Goal: Task Accomplishment & Management: Complete application form

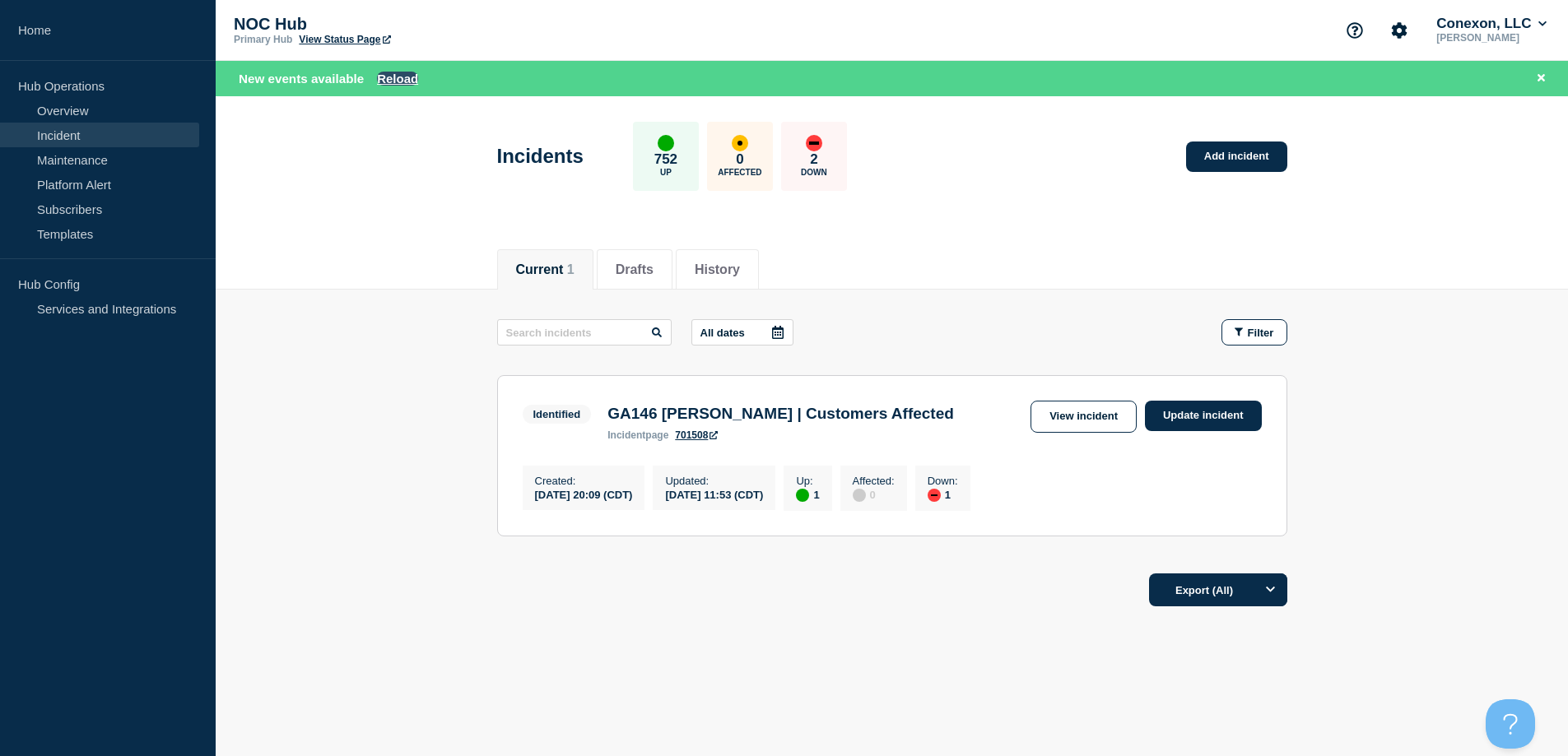
click at [387, 77] on button "Reload" at bounding box center [397, 78] width 41 height 14
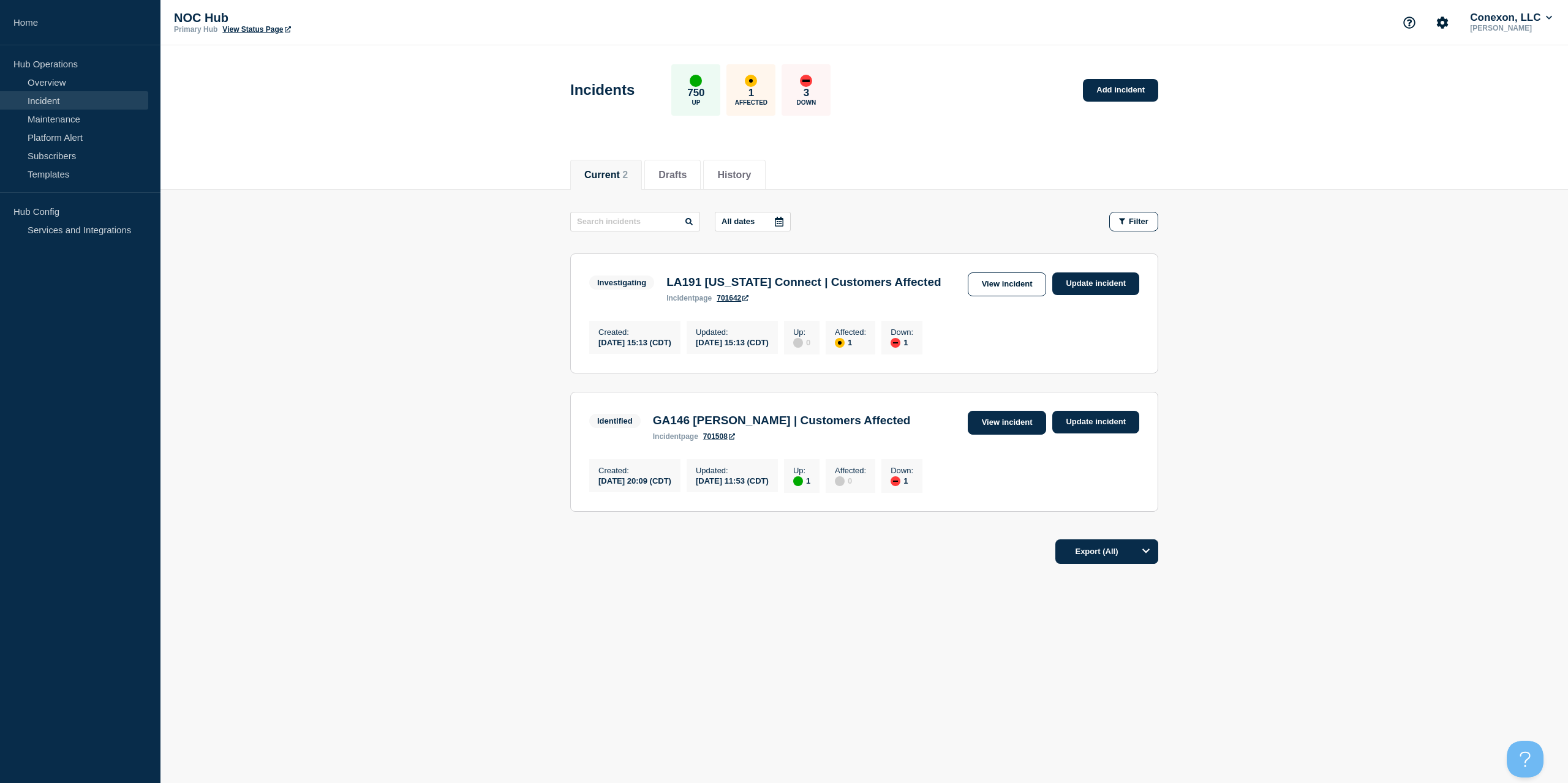
click at [1027, 435] on link "View incident" at bounding box center [1007, 423] width 79 height 24
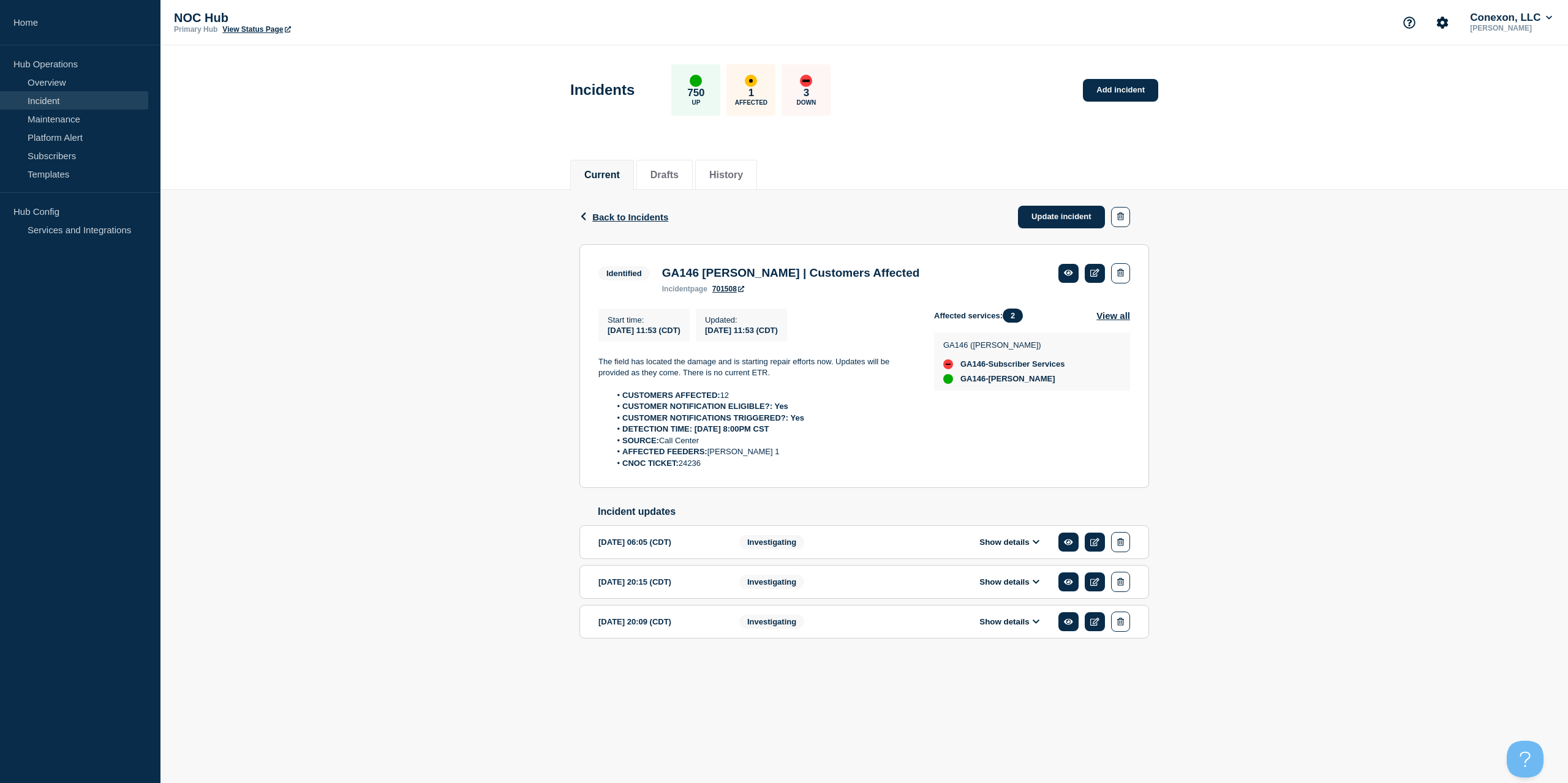
drag, startPoint x: 694, startPoint y: 446, endPoint x: 577, endPoint y: 348, distance: 152.6
click at [577, 348] on div "Back Back to Incidents Update incident Identified GA146 [PERSON_NAME] | Custome…" at bounding box center [864, 434] width 588 height 488
copy div "The field has located the damage and is starting repair efforts now. Updates wi…"
click at [1050, 226] on link "Update incident" at bounding box center [1061, 217] width 87 height 22
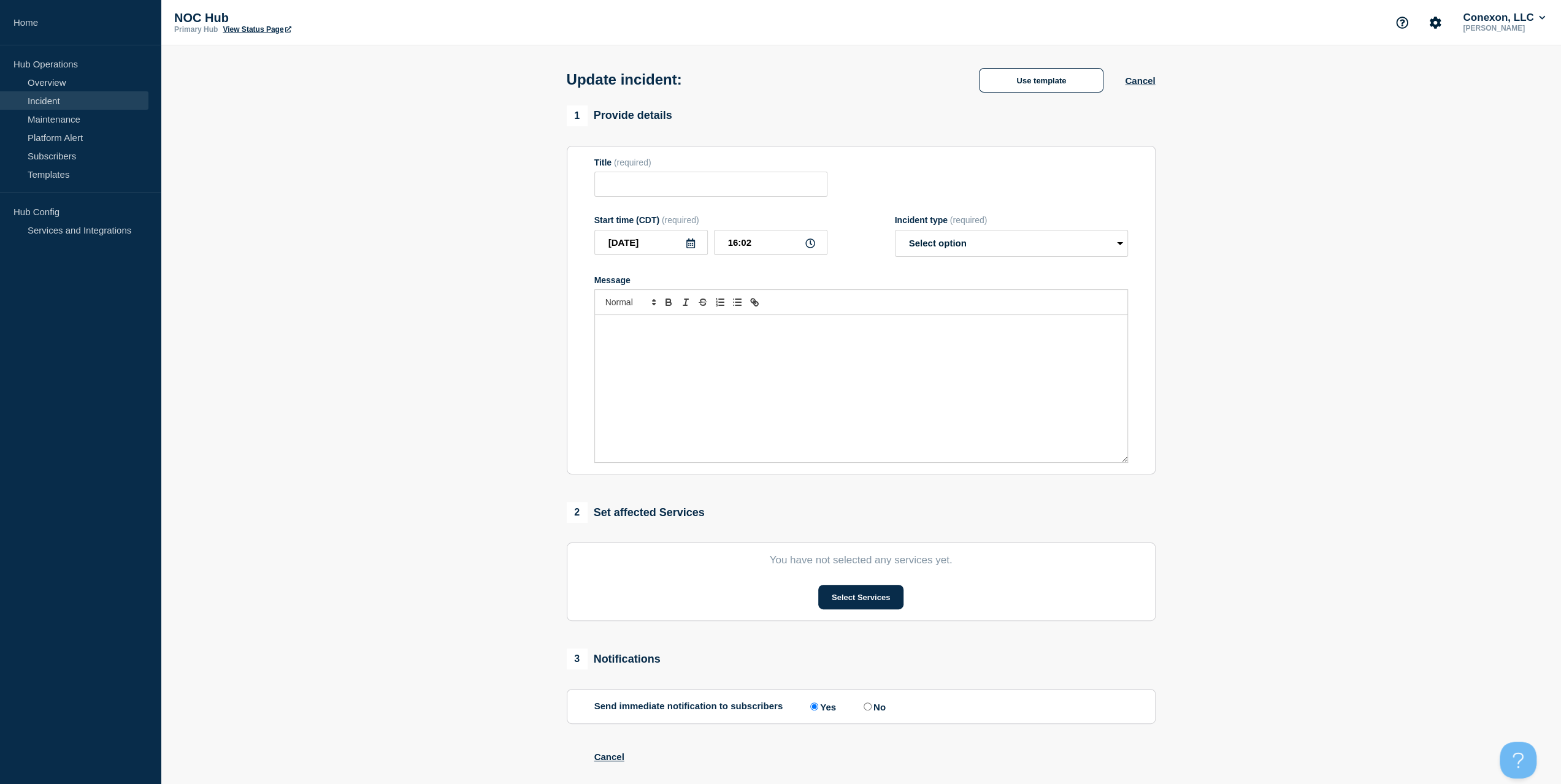
type input "GA146 [PERSON_NAME] | Customers Affected"
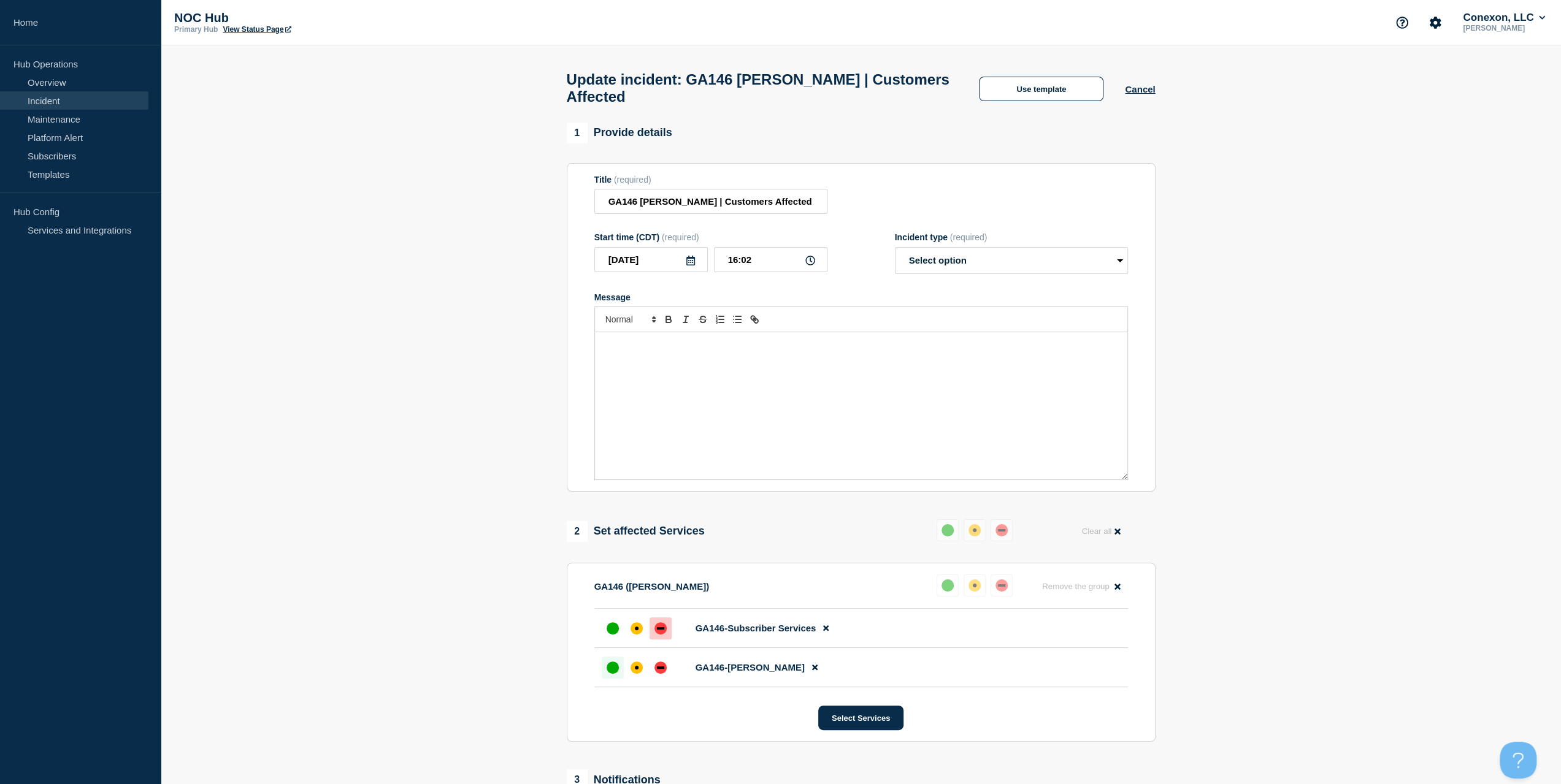
click at [772, 358] on div "Message" at bounding box center [861, 406] width 532 height 147
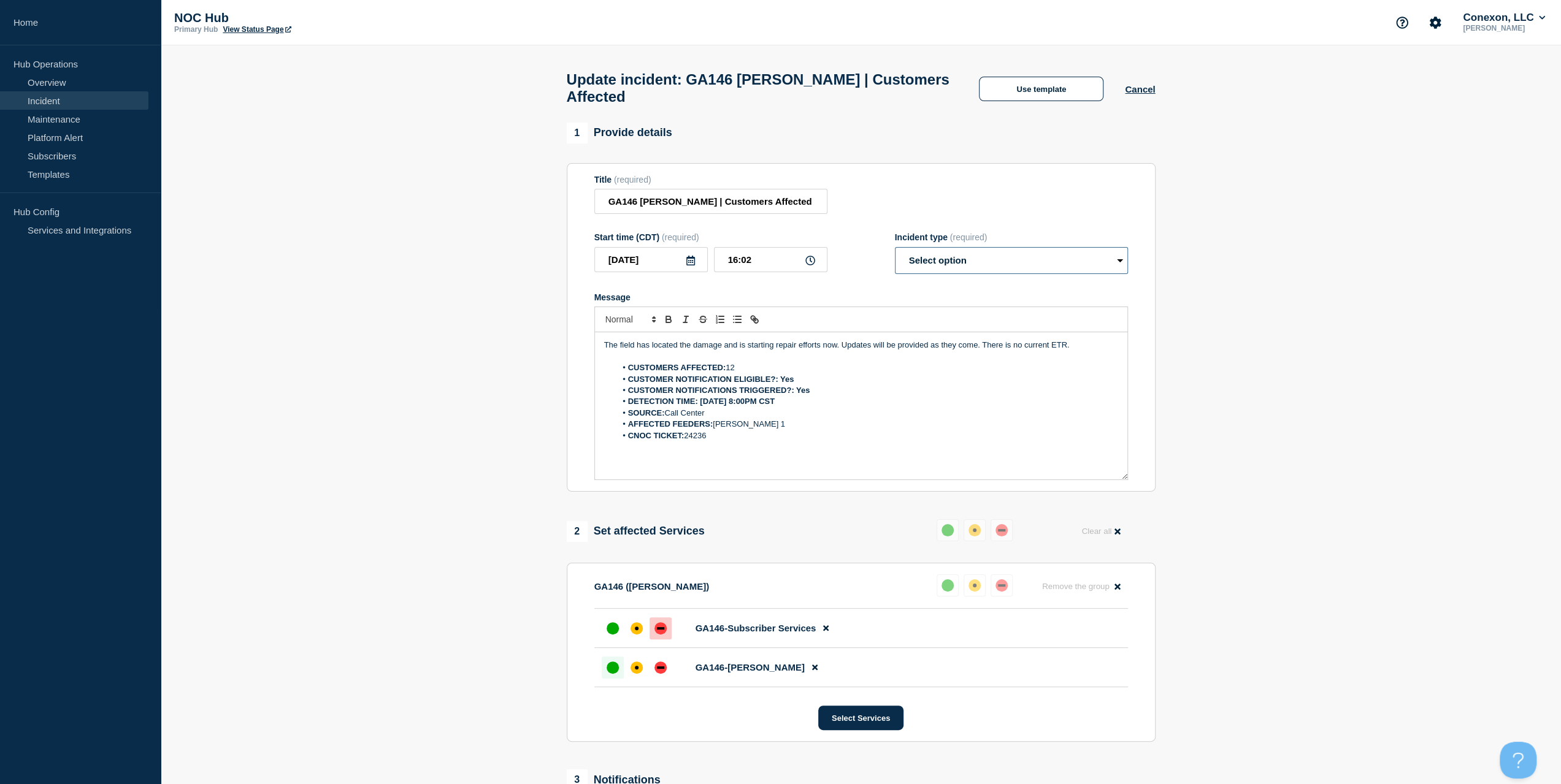
drag, startPoint x: 973, startPoint y: 268, endPoint x: 963, endPoint y: 280, distance: 15.6
click at [973, 268] on select "Select option Investigating Identified Monitoring Resolved" at bounding box center [1011, 260] width 233 height 27
select select "resolved"
click at [895, 253] on select "Select option Investigating Identified Monitoring Resolved" at bounding box center [1011, 260] width 233 height 27
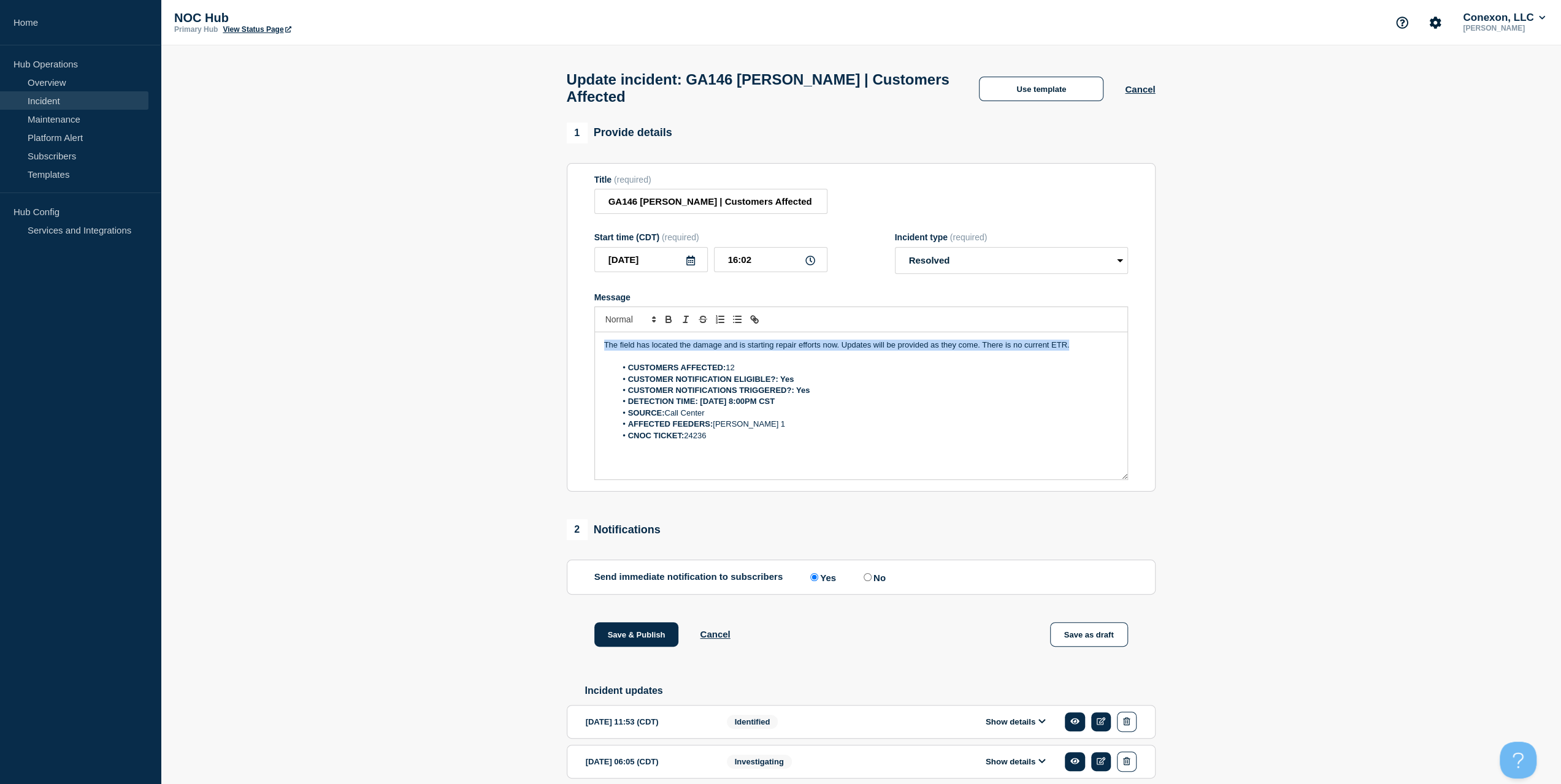
drag, startPoint x: 1098, startPoint y: 350, endPoint x: 469, endPoint y: 320, distance: 629.7
click at [469, 320] on section "1 Provide details Title (required) GA146 [PERSON_NAME] | Customers Affected Sta…" at bounding box center [861, 510] width 1400 height 774
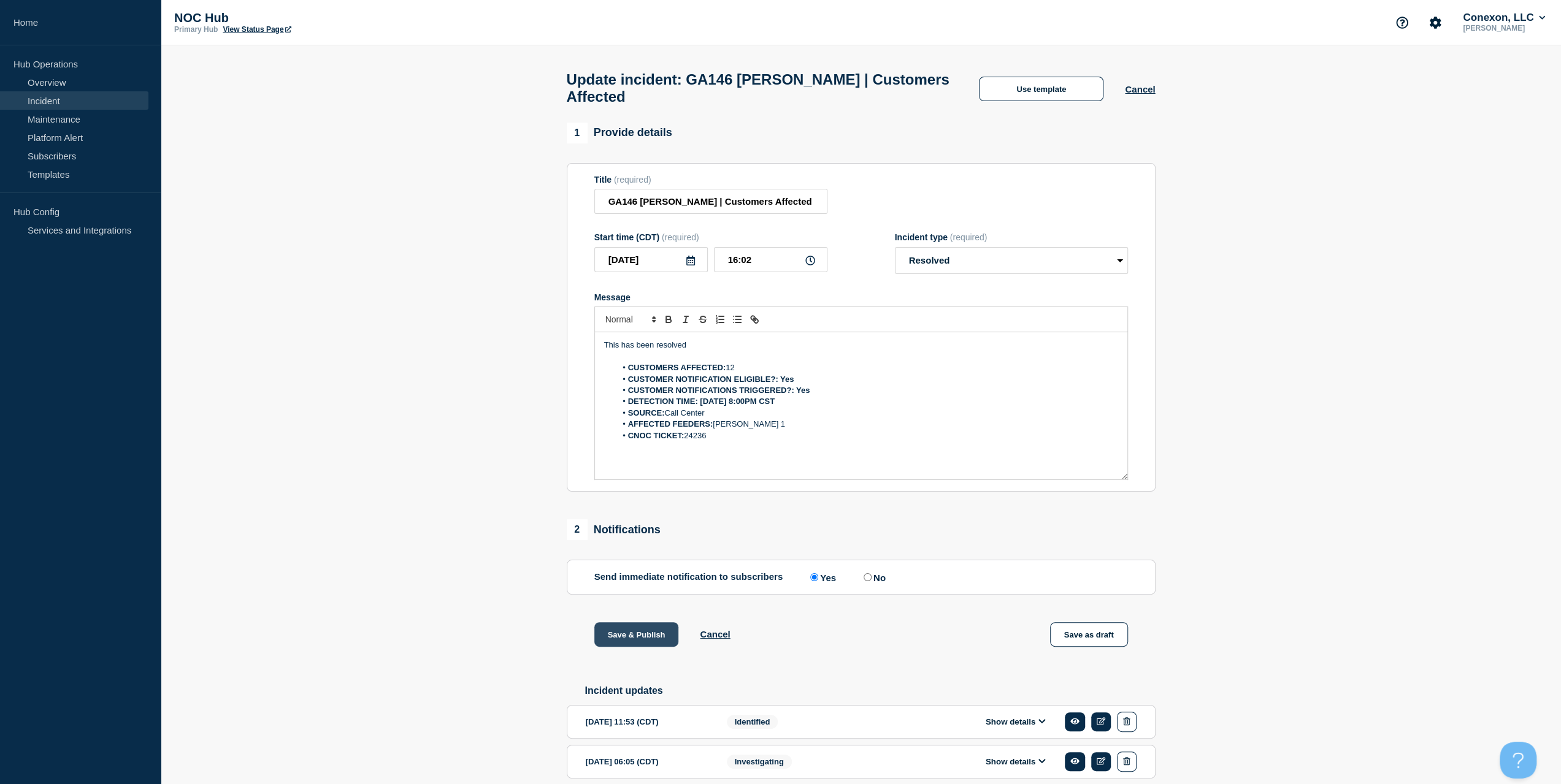
click at [641, 563] on button "Save & Publish" at bounding box center [636, 634] width 85 height 25
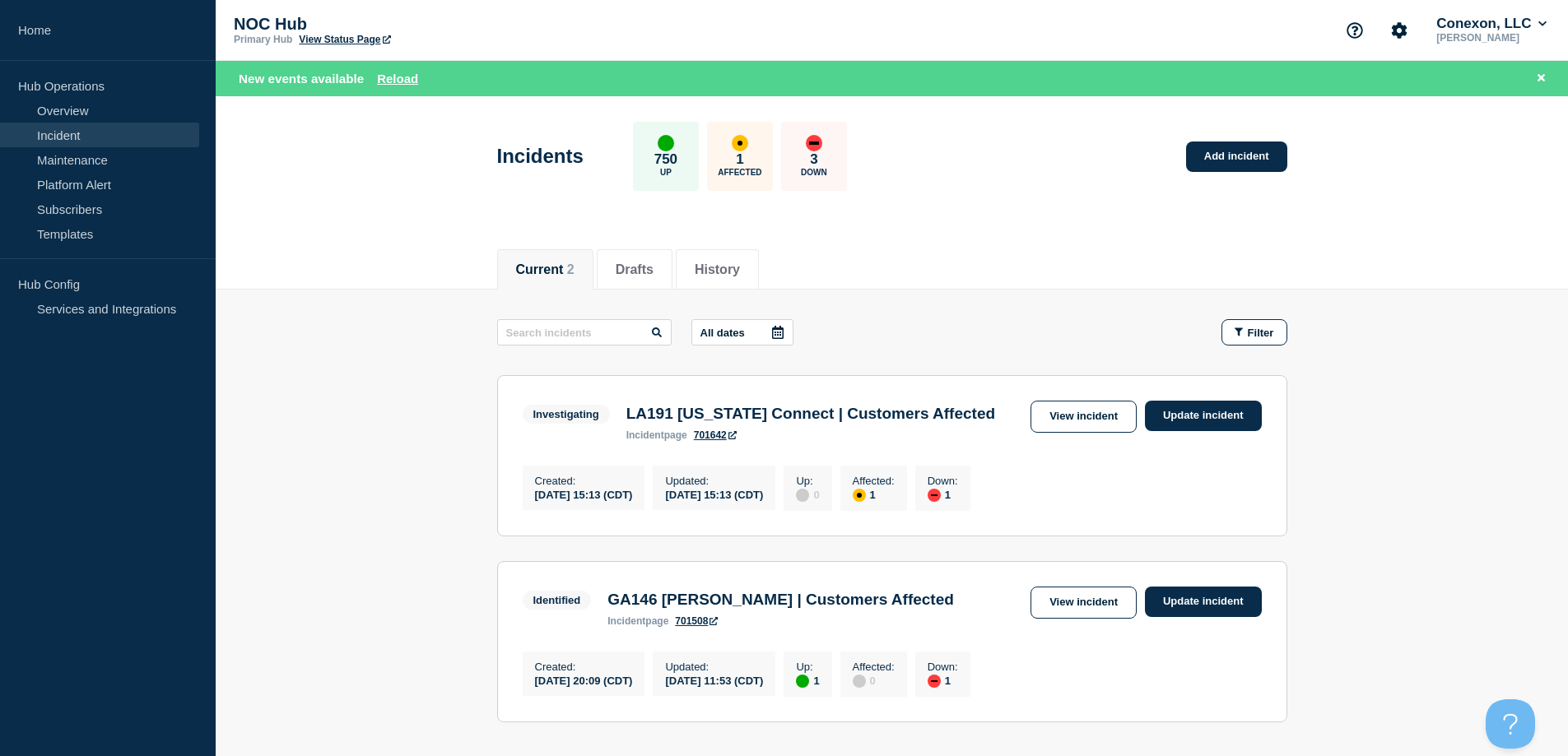
click at [927, 723] on section "Identified GA146 [PERSON_NAME] | Customers Affected incident page 701508 View i…" at bounding box center [892, 641] width 790 height 161
click at [1218, 154] on link "Add incident" at bounding box center [1237, 156] width 102 height 30
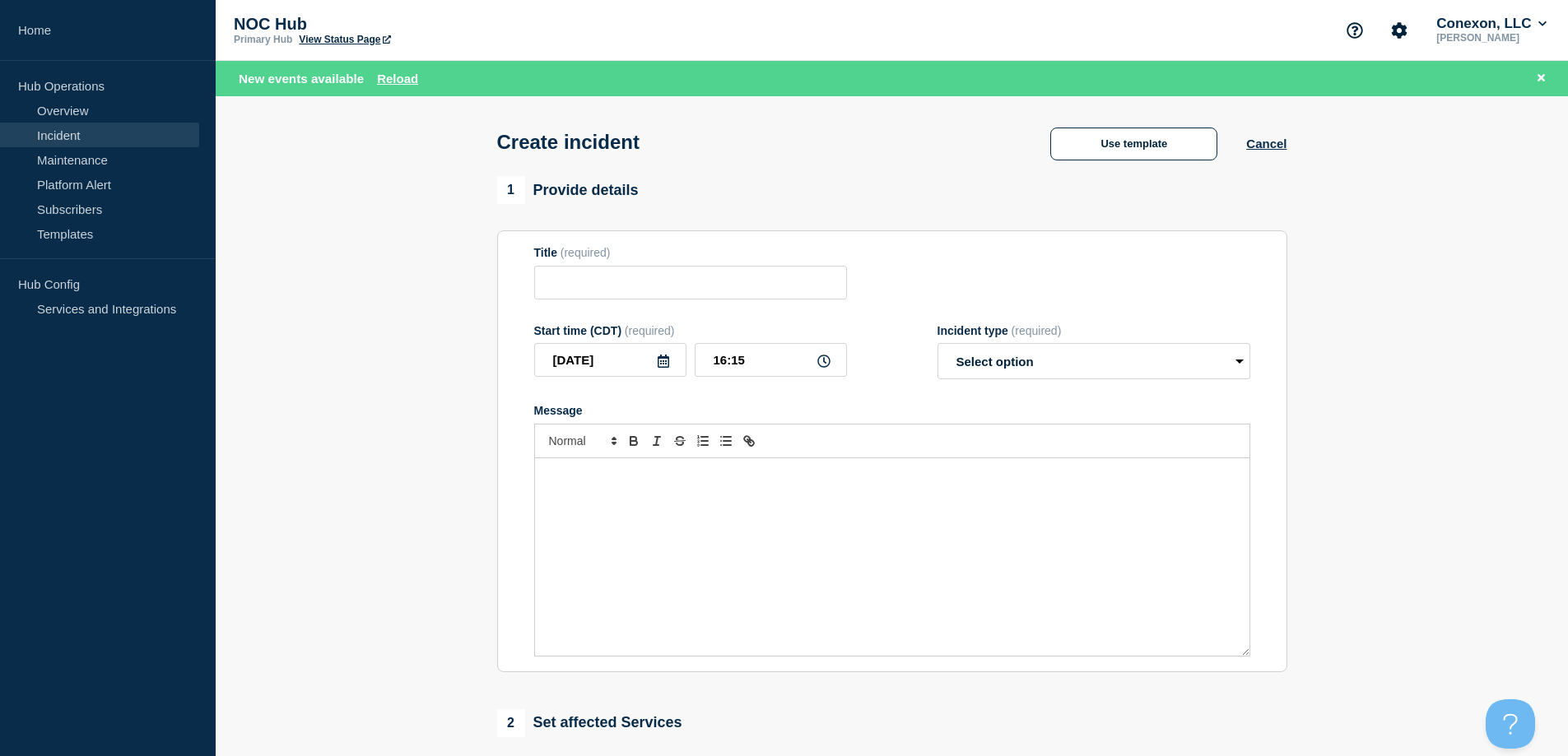
drag, startPoint x: 881, startPoint y: 333, endPoint x: 887, endPoint y: 298, distance: 35.5
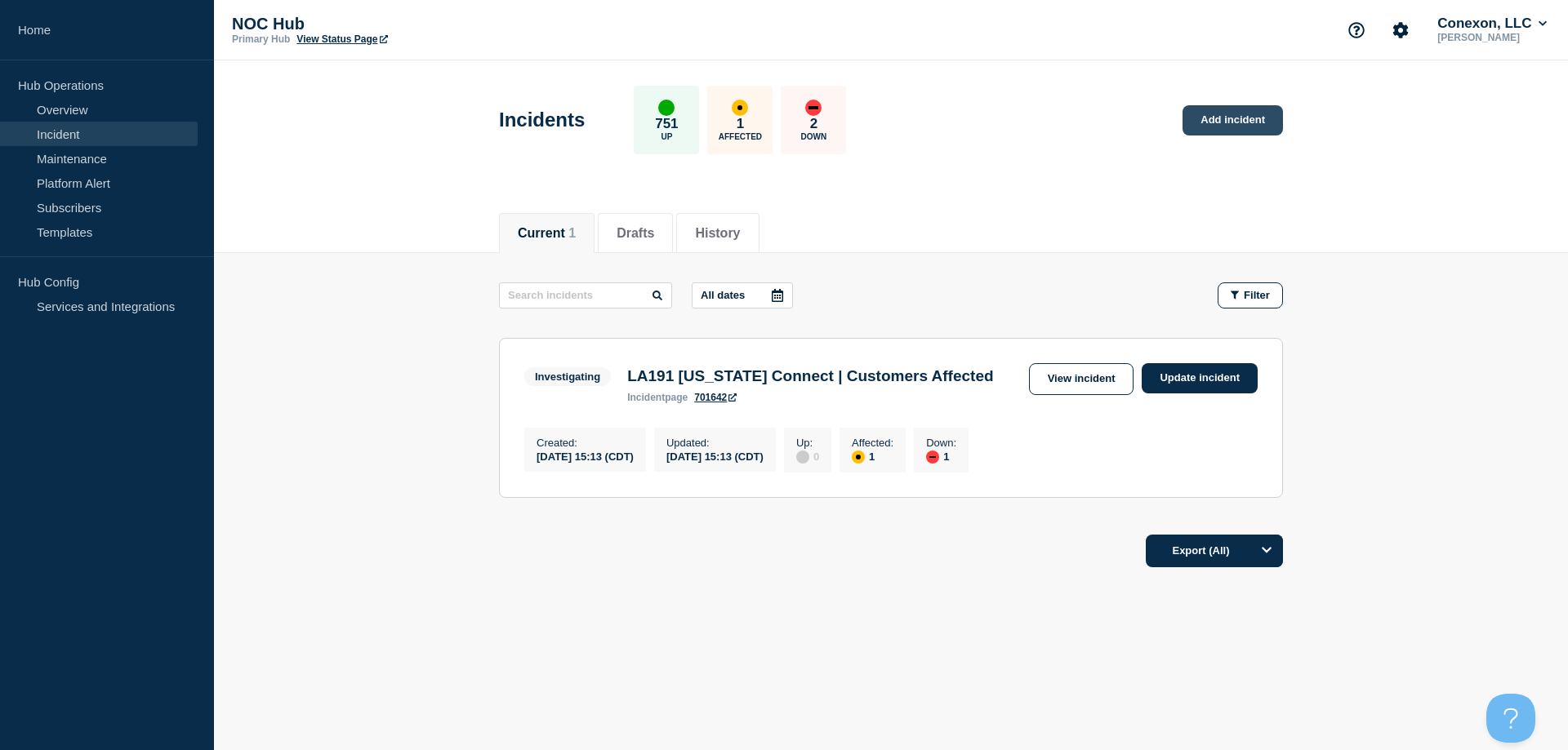
click at [1226, 120] on link "Add incident" at bounding box center [1233, 120] width 101 height 30
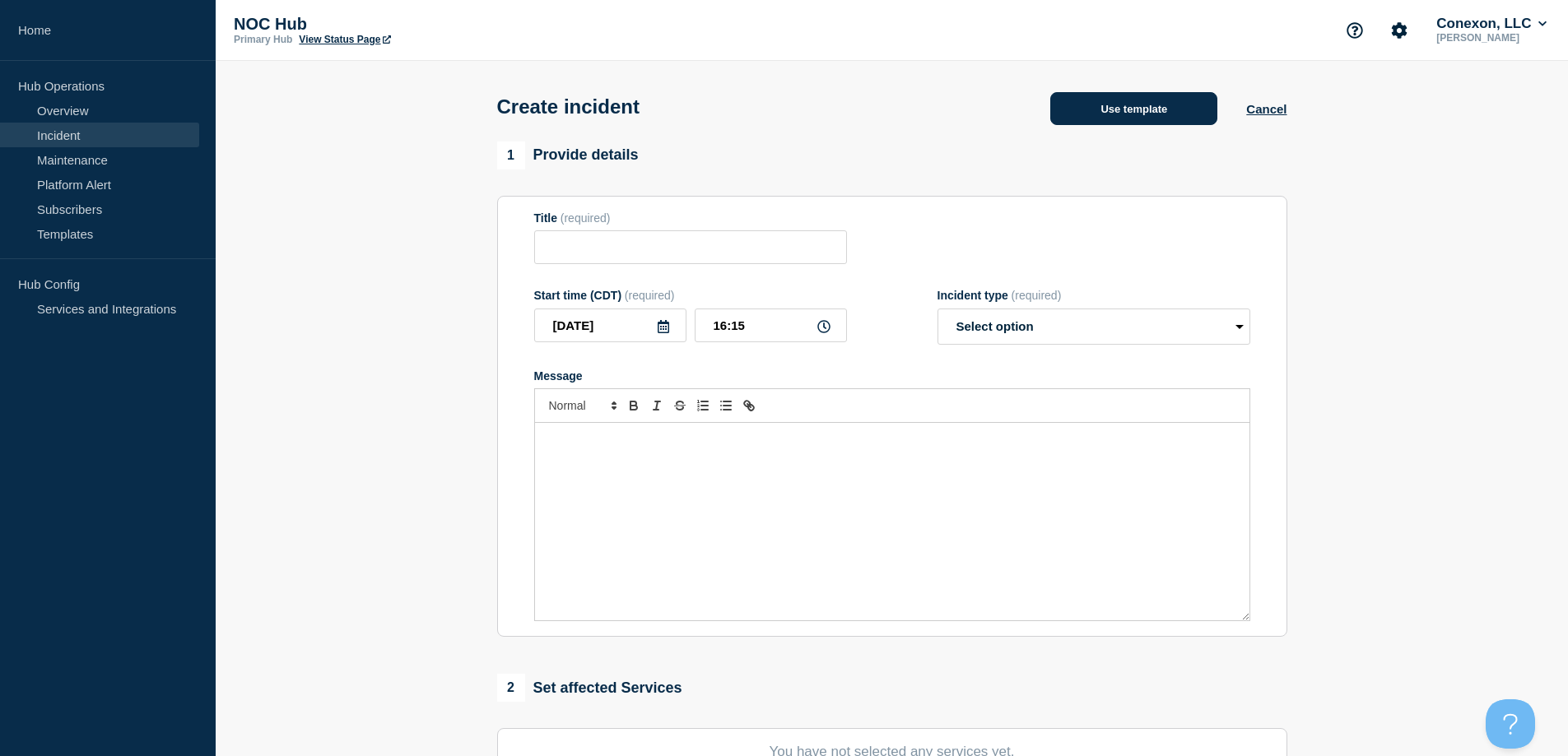
click at [1153, 115] on button "Use template" at bounding box center [1133, 108] width 167 height 33
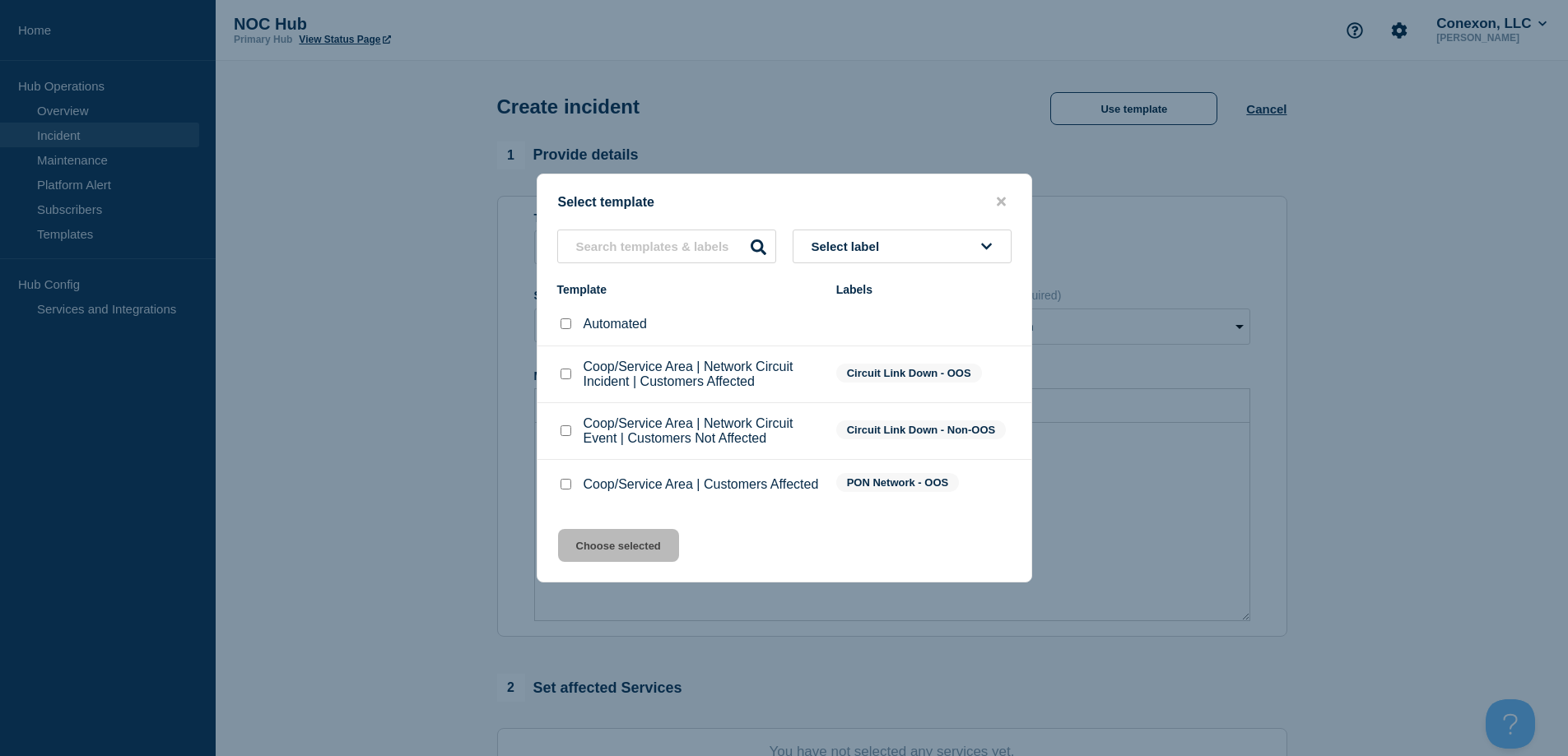
click at [573, 481] on div at bounding box center [565, 484] width 16 height 16
click at [567, 493] on div at bounding box center [565, 484] width 16 height 16
click at [567, 489] on input "Coop/Service Area | Customers Affected checkbox" at bounding box center [565, 484] width 10 height 10
checkbox input "true"
drag, startPoint x: 593, startPoint y: 540, endPoint x: 791, endPoint y: 344, distance: 278.6
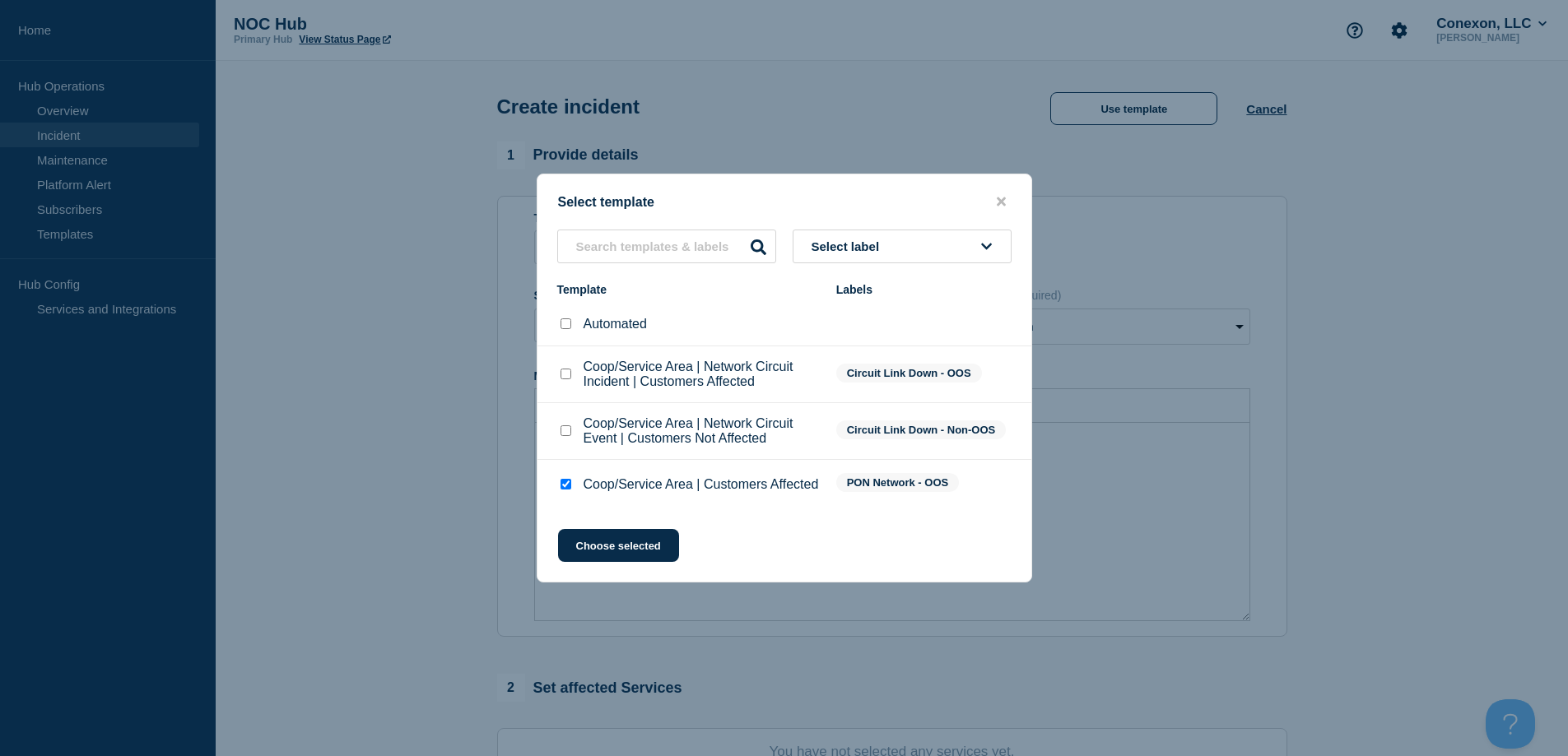
click at [790, 345] on div "Select template Select label Template Labels Automated Coop/Service Area | Netw…" at bounding box center [784, 378] width 495 height 409
click at [606, 560] on button "Choose selected" at bounding box center [619, 545] width 121 height 33
type input "Coop/Service Area | Customers Affected"
select select "investigating"
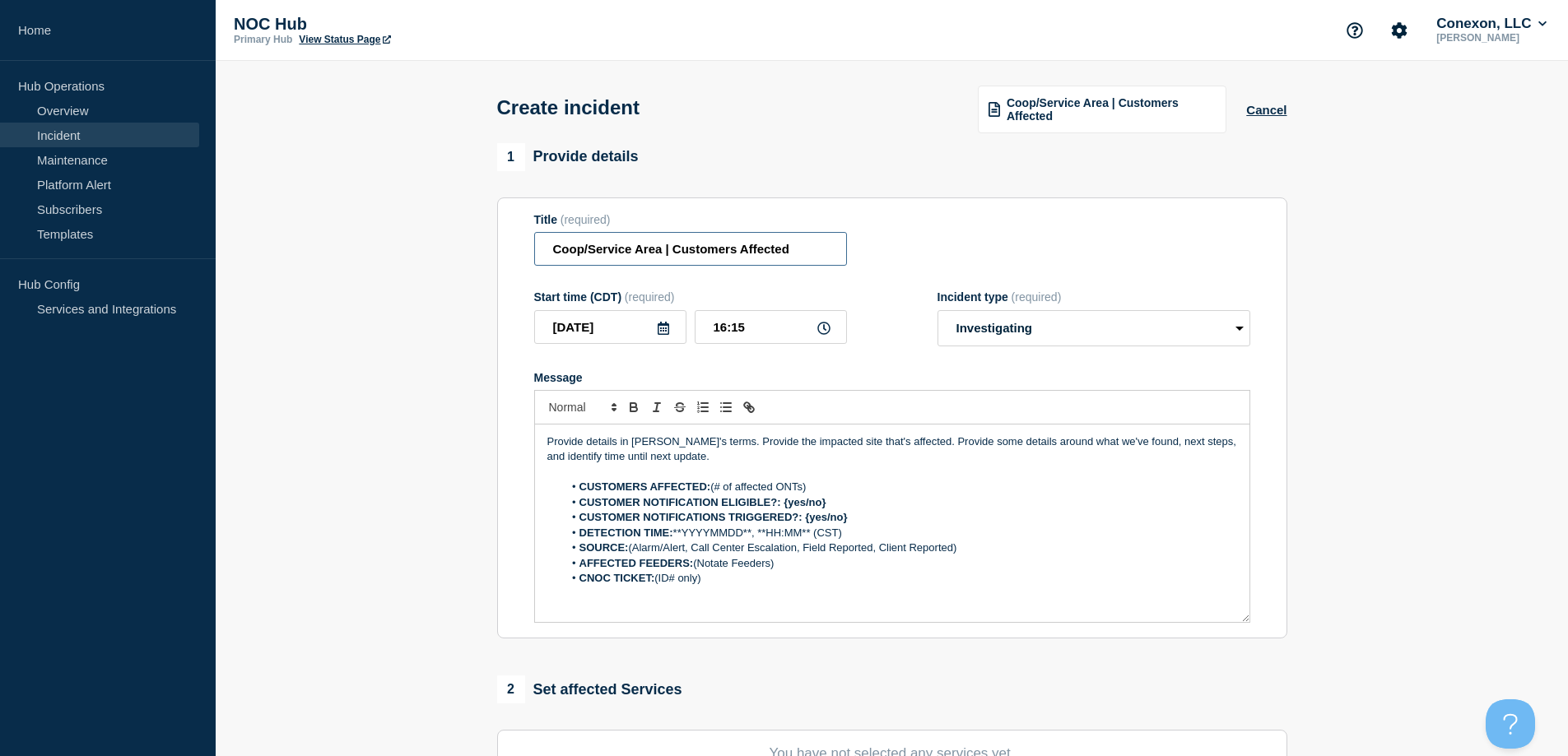
click at [657, 256] on input "Coop/Service Area | Customers Affected" at bounding box center [690, 249] width 313 height 34
drag, startPoint x: 661, startPoint y: 252, endPoint x: 329, endPoint y: 229, distance: 332.8
click at [332, 229] on section "1 Provide details Title (required) Coop/Service Area | Customers Affected Start…" at bounding box center [892, 614] width 1352 height 942
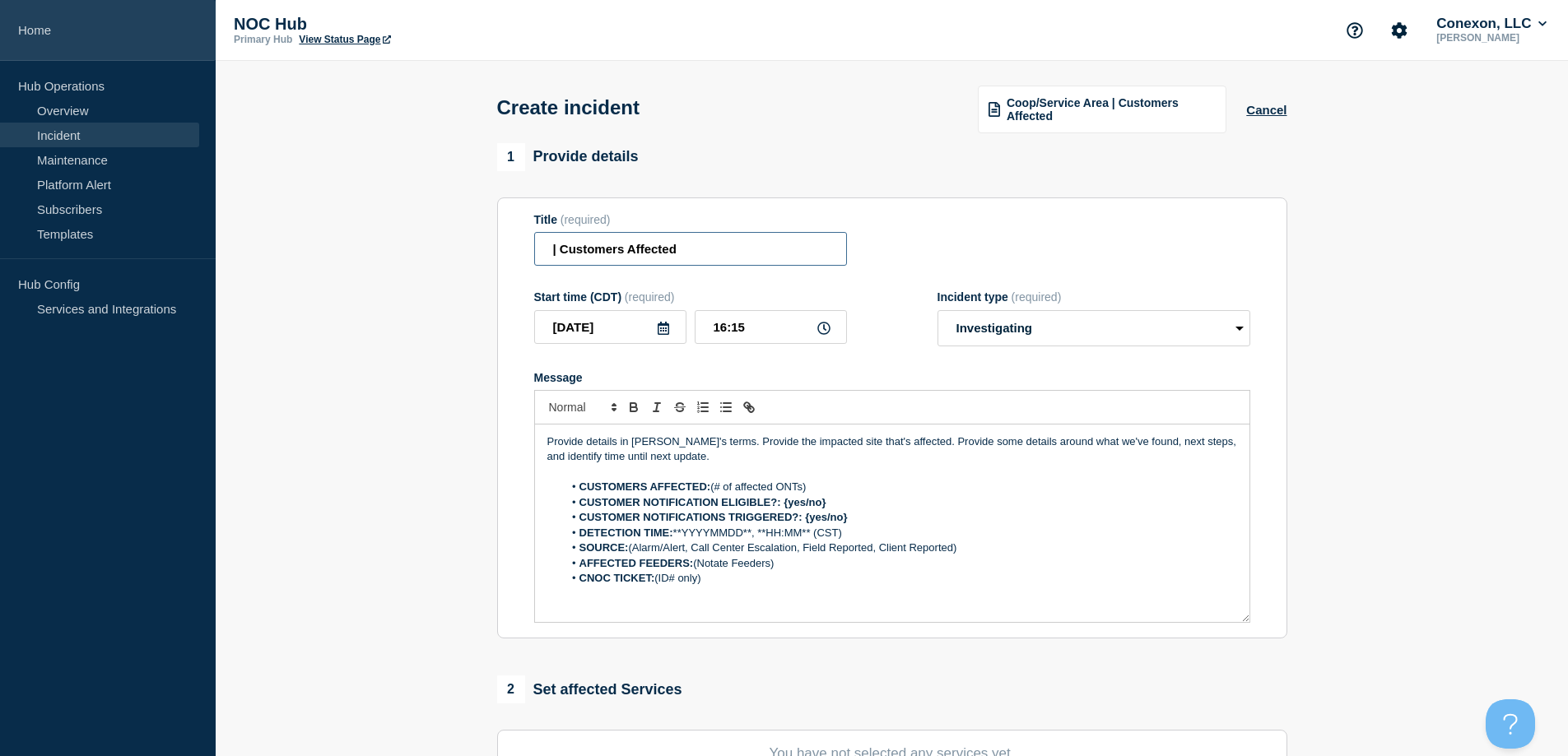
type input "| Customers Affected"
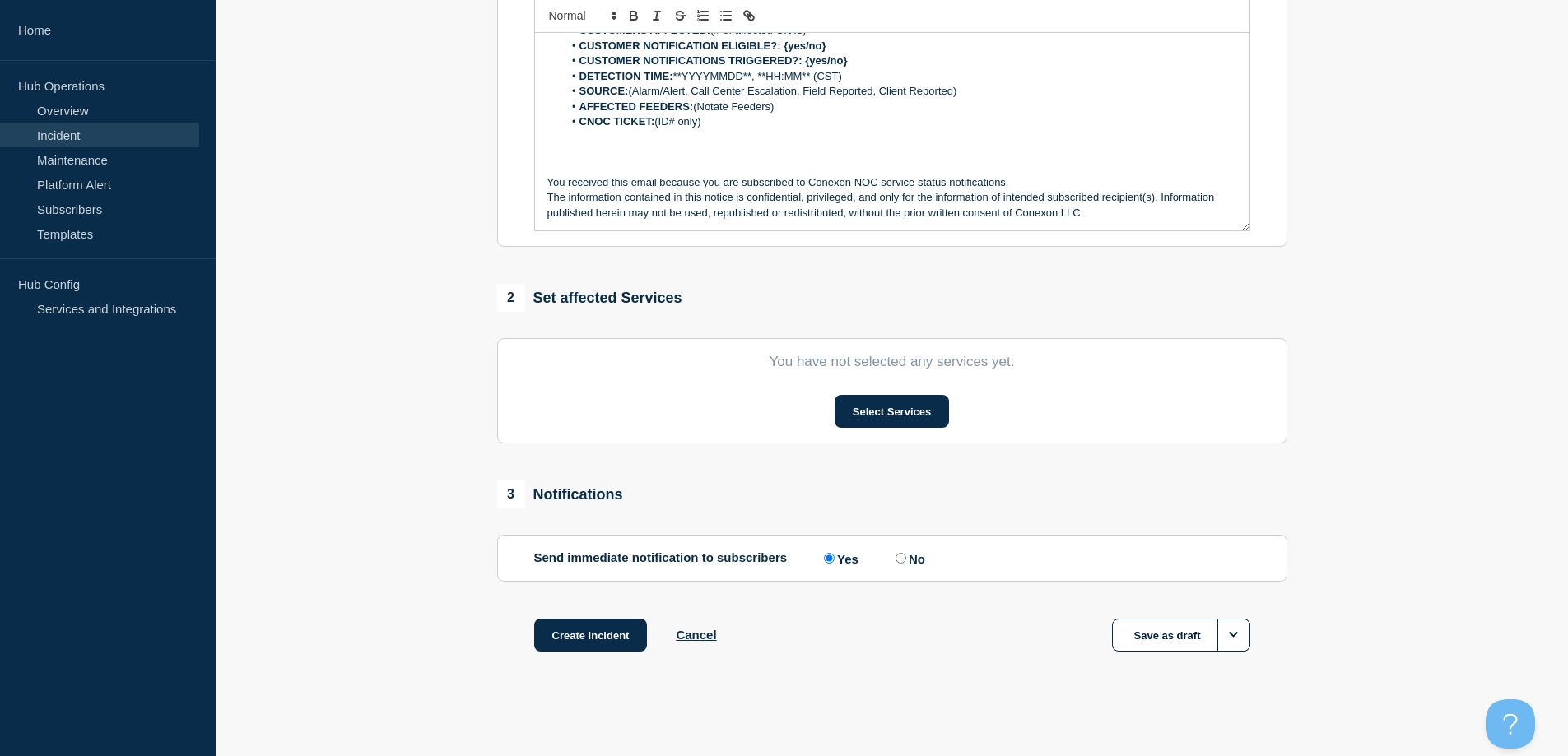
scroll to position [396, 0]
click at [856, 440] on section "You have not selected any services yet. Select Services" at bounding box center [892, 389] width 790 height 105
click at [870, 411] on button "Select Services" at bounding box center [892, 409] width 115 height 33
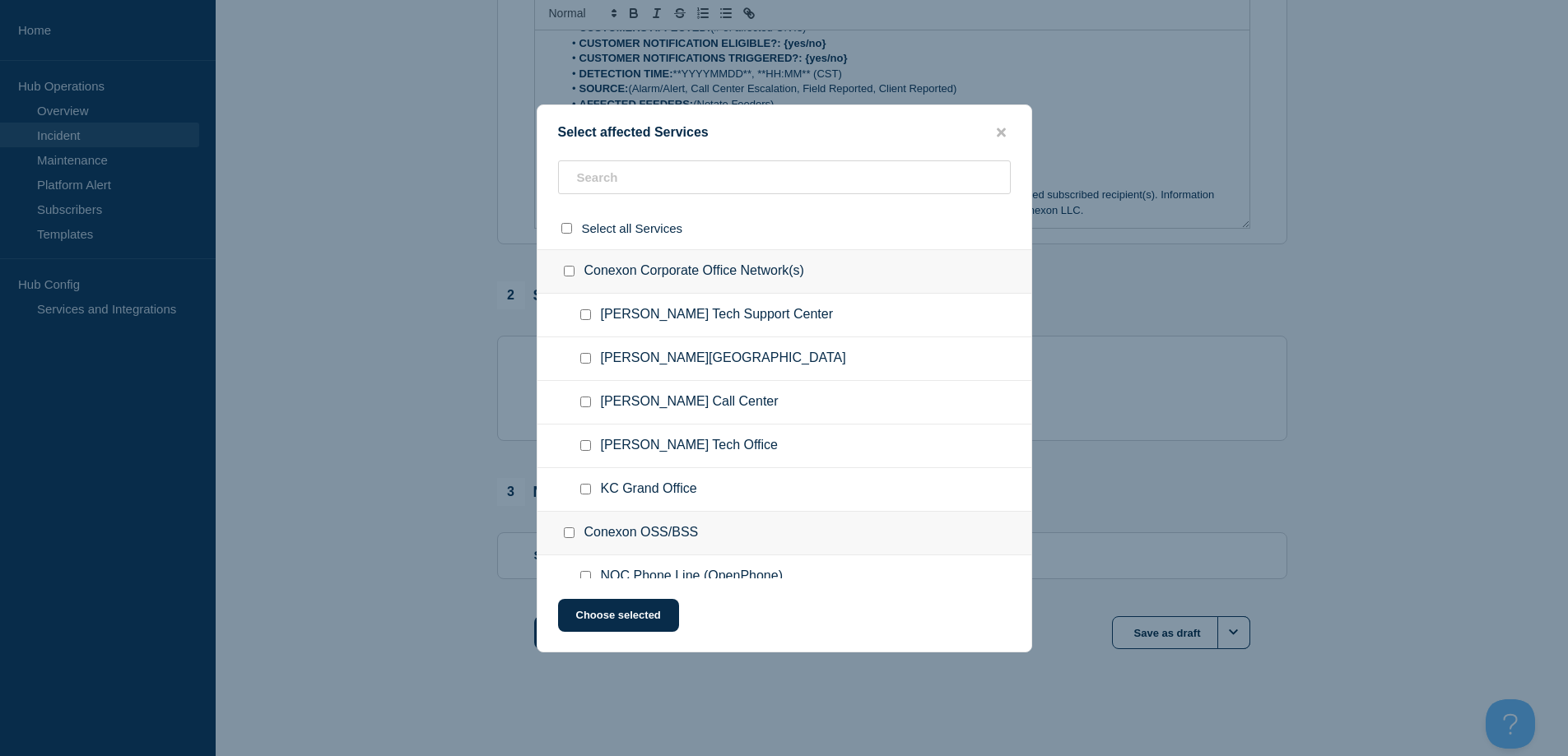
click at [671, 207] on div at bounding box center [784, 228] width 494 height 42
click at [666, 187] on input "text" at bounding box center [784, 177] width 453 height 34
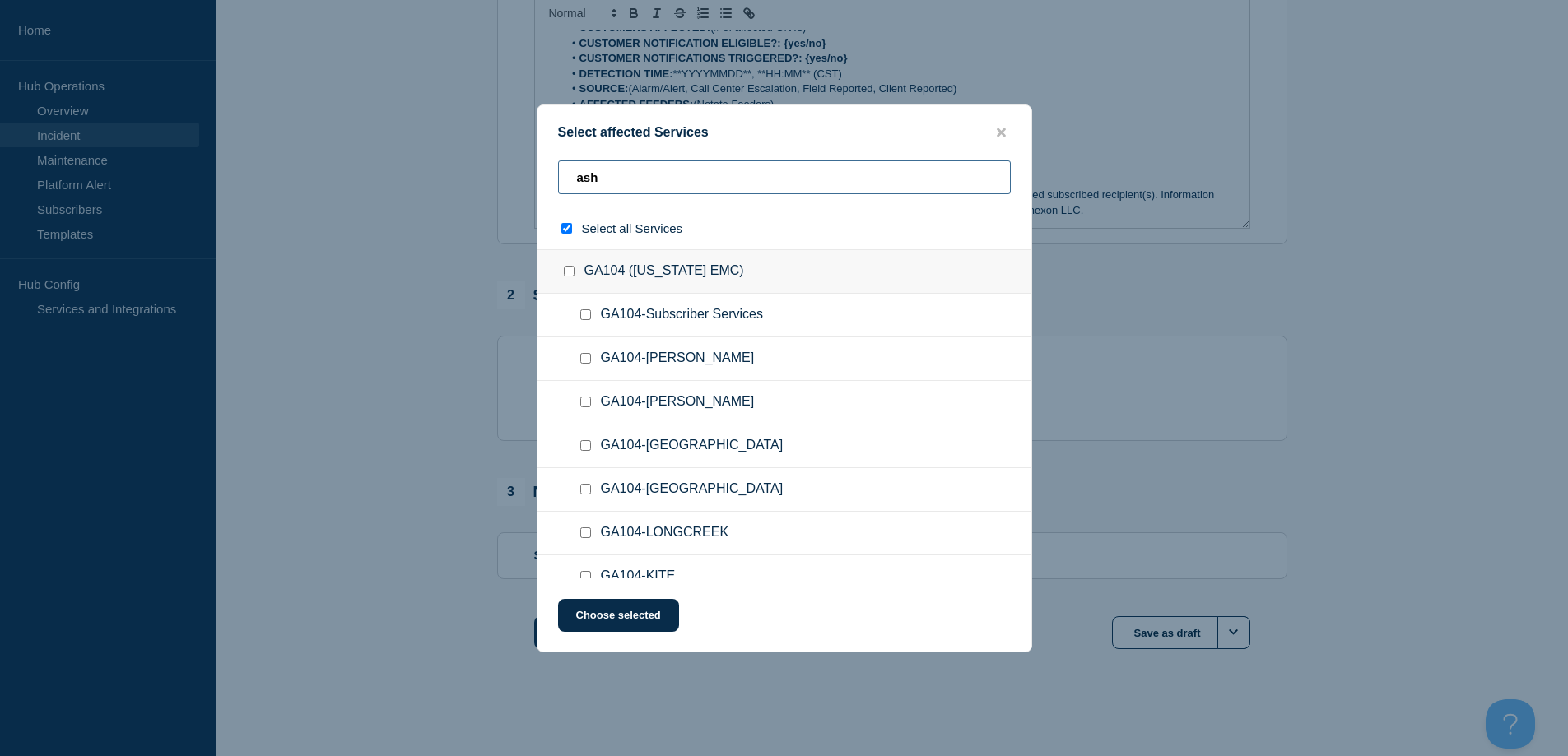
type input "ashl"
checkbox input "true"
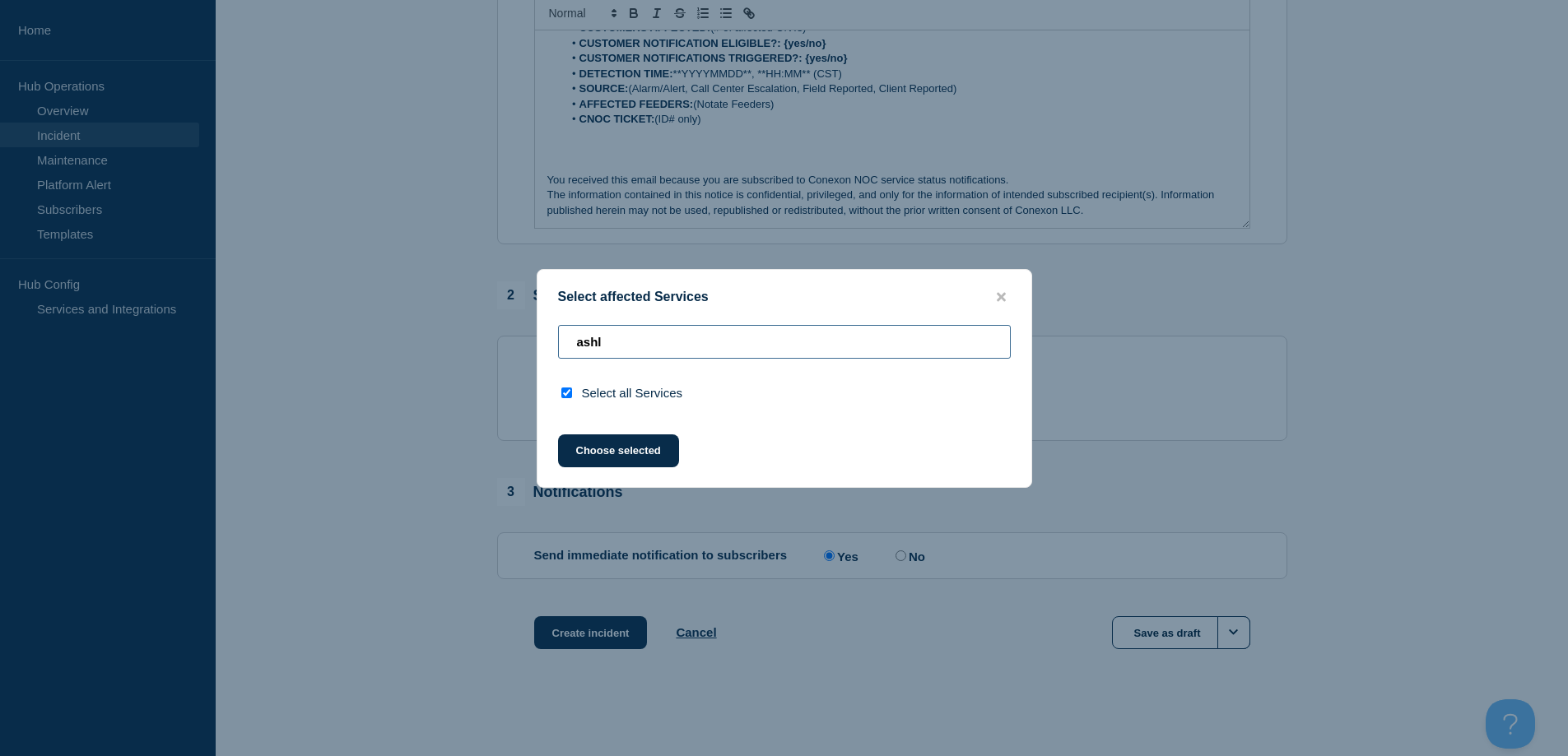
type input "ash"
checkbox input "false"
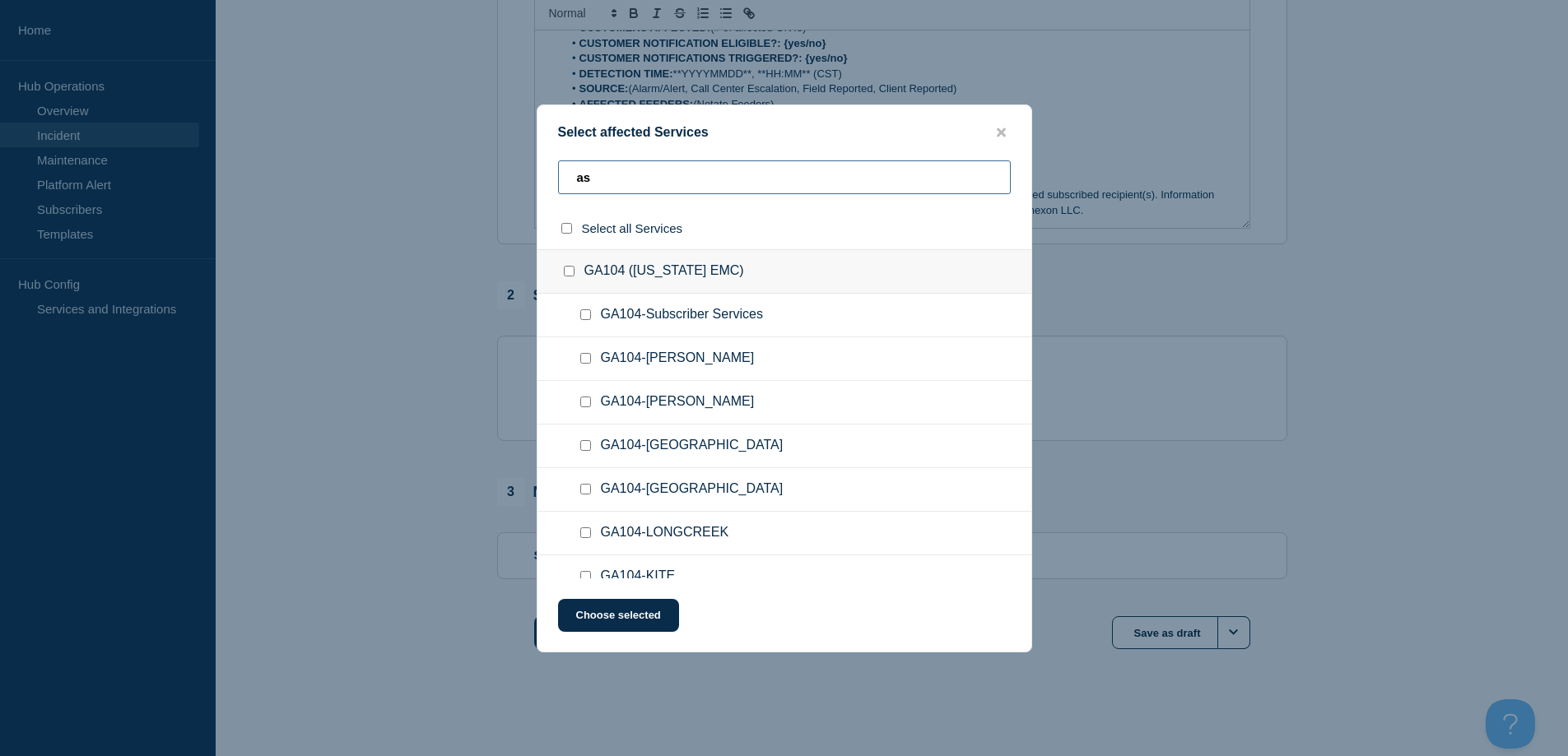
type input "a"
type input "c"
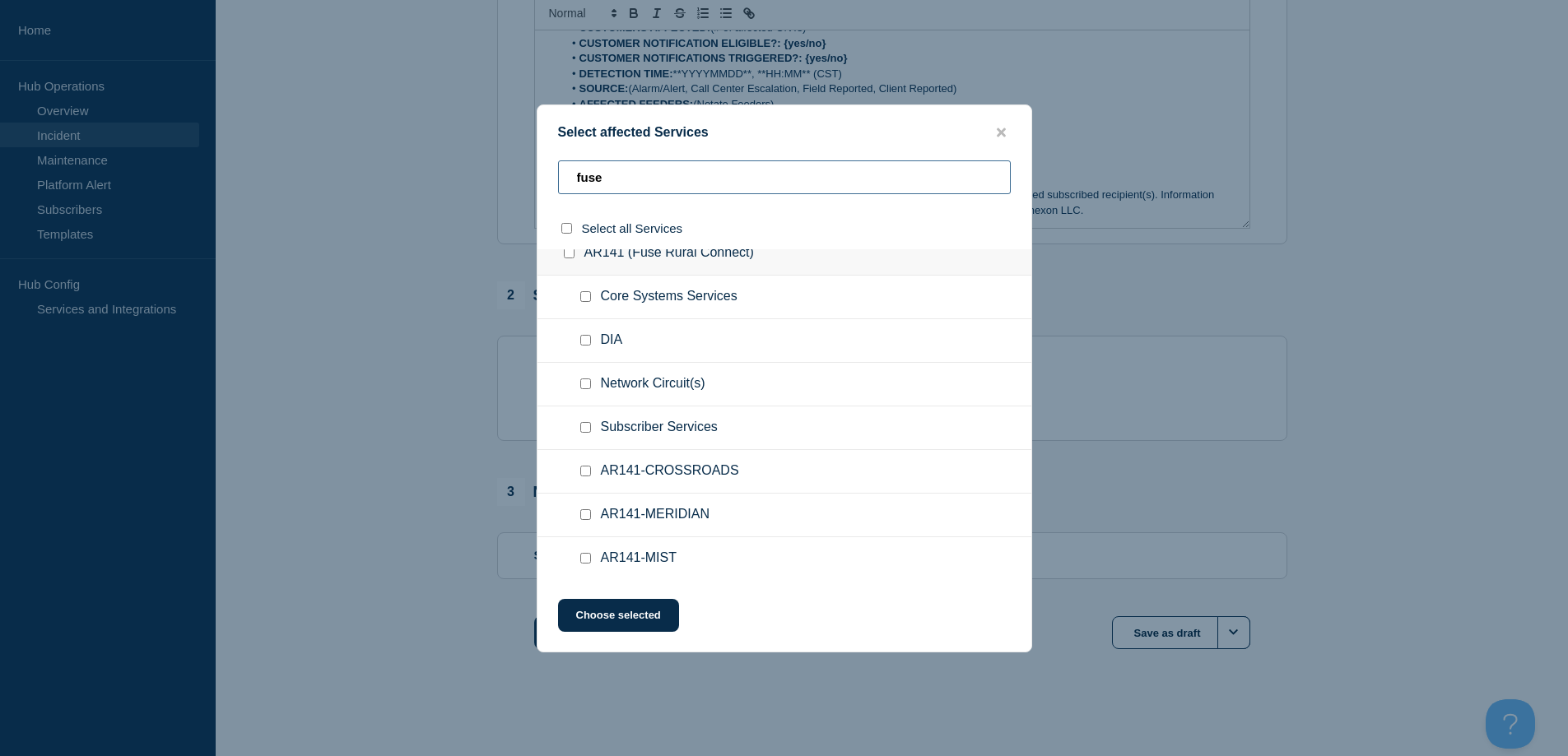
scroll to position [21, 0]
type input "fuse"
click at [584, 418] on div at bounding box center [589, 425] width 24 height 16
click at [583, 423] on input "Subscriber Services checkbox" at bounding box center [585, 425] width 10 height 10
checkbox input "true"
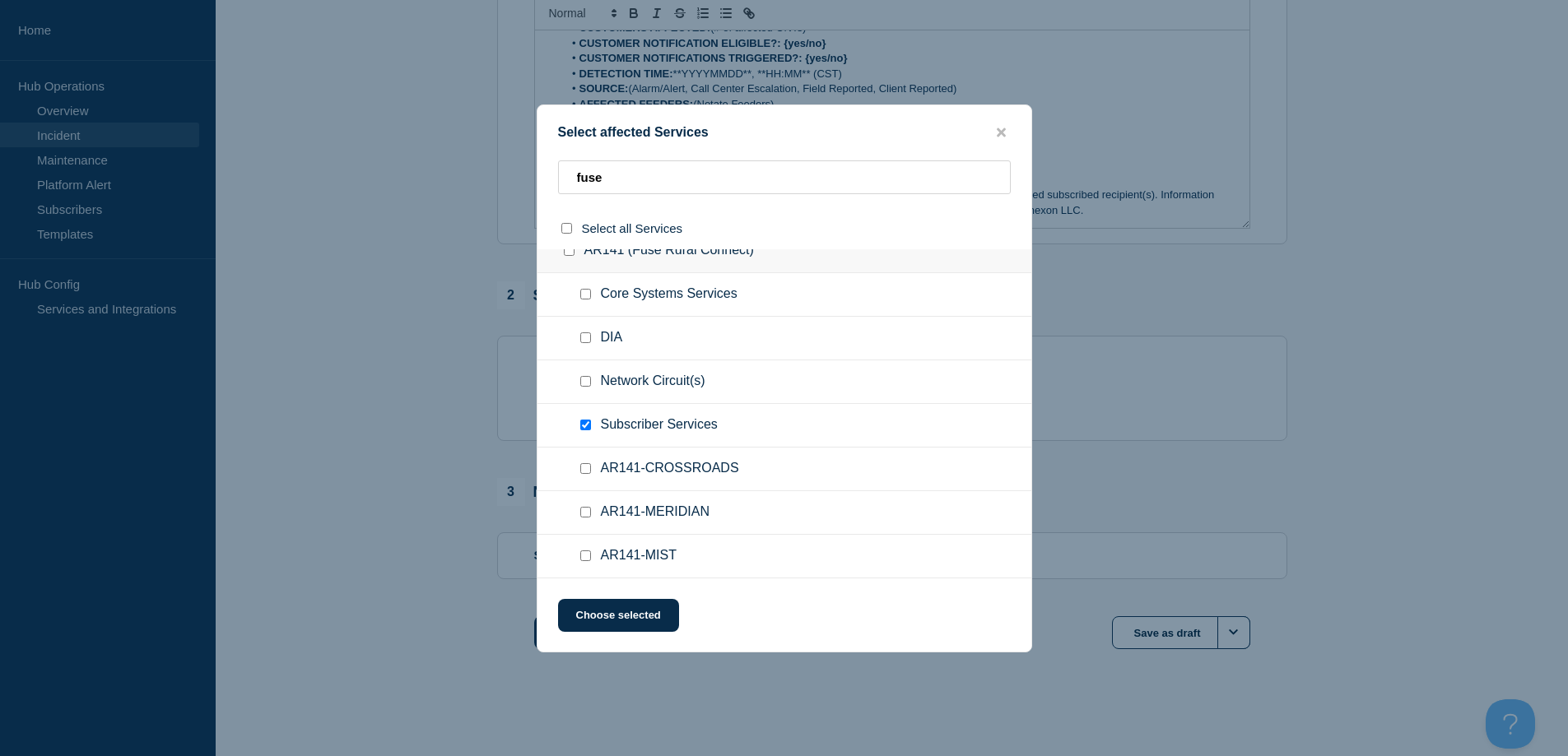
click at [589, 469] on input "AR141-CROSSROADS checkbox" at bounding box center [585, 468] width 10 height 10
checkbox input "true"
click at [622, 619] on button "Choose selected" at bounding box center [619, 615] width 121 height 33
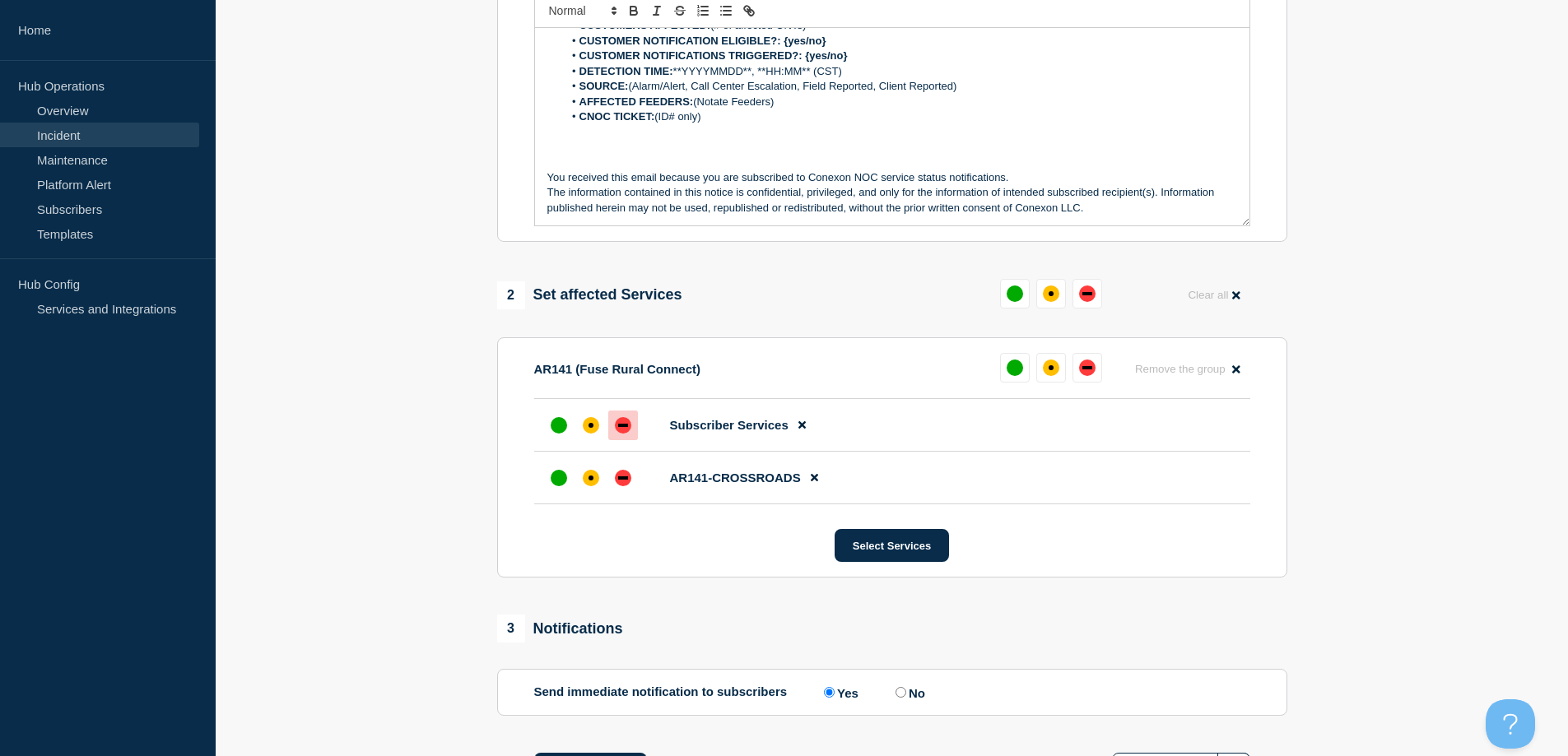
click at [625, 439] on div at bounding box center [622, 425] width 29 height 29
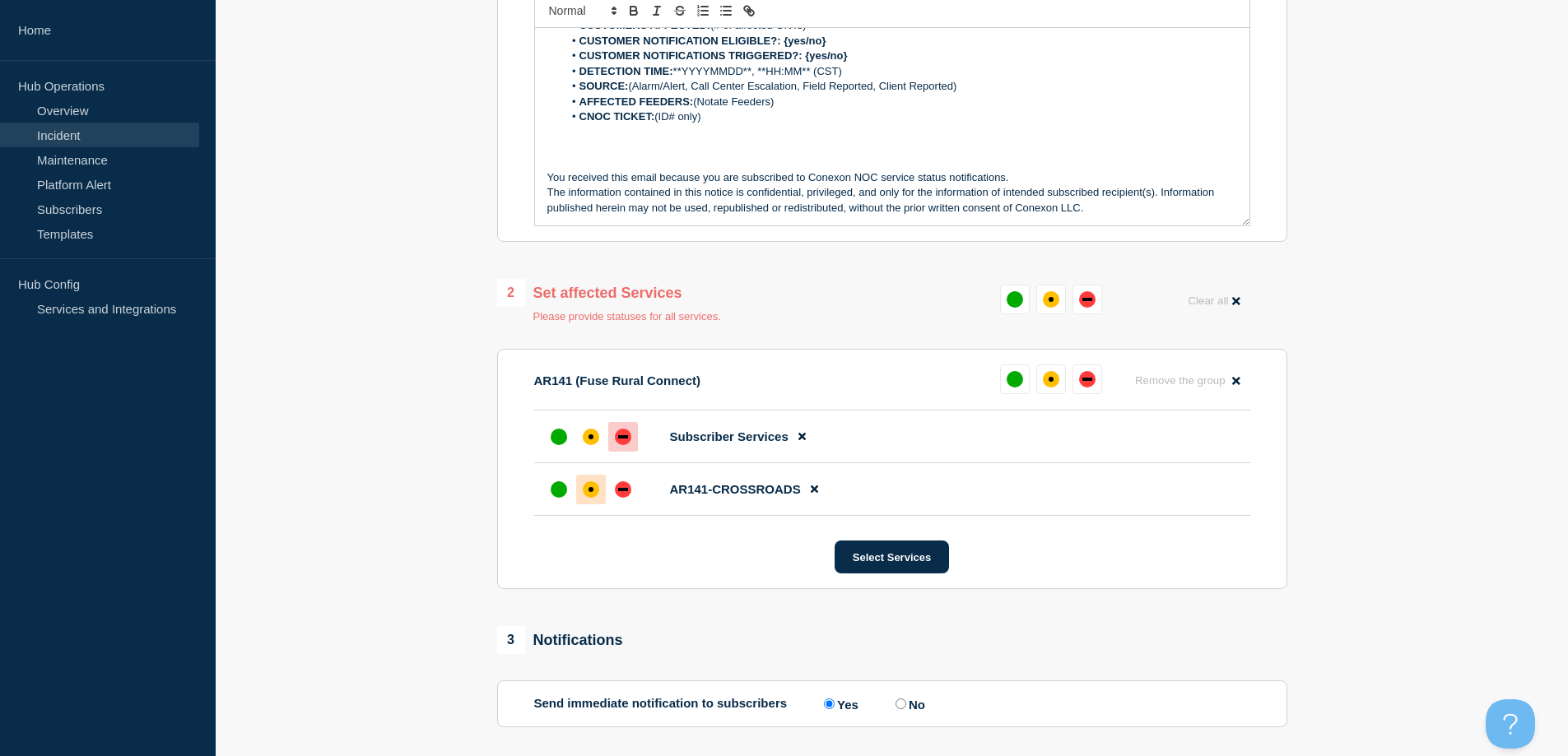
click at [587, 493] on div "affected" at bounding box center [590, 489] width 16 height 16
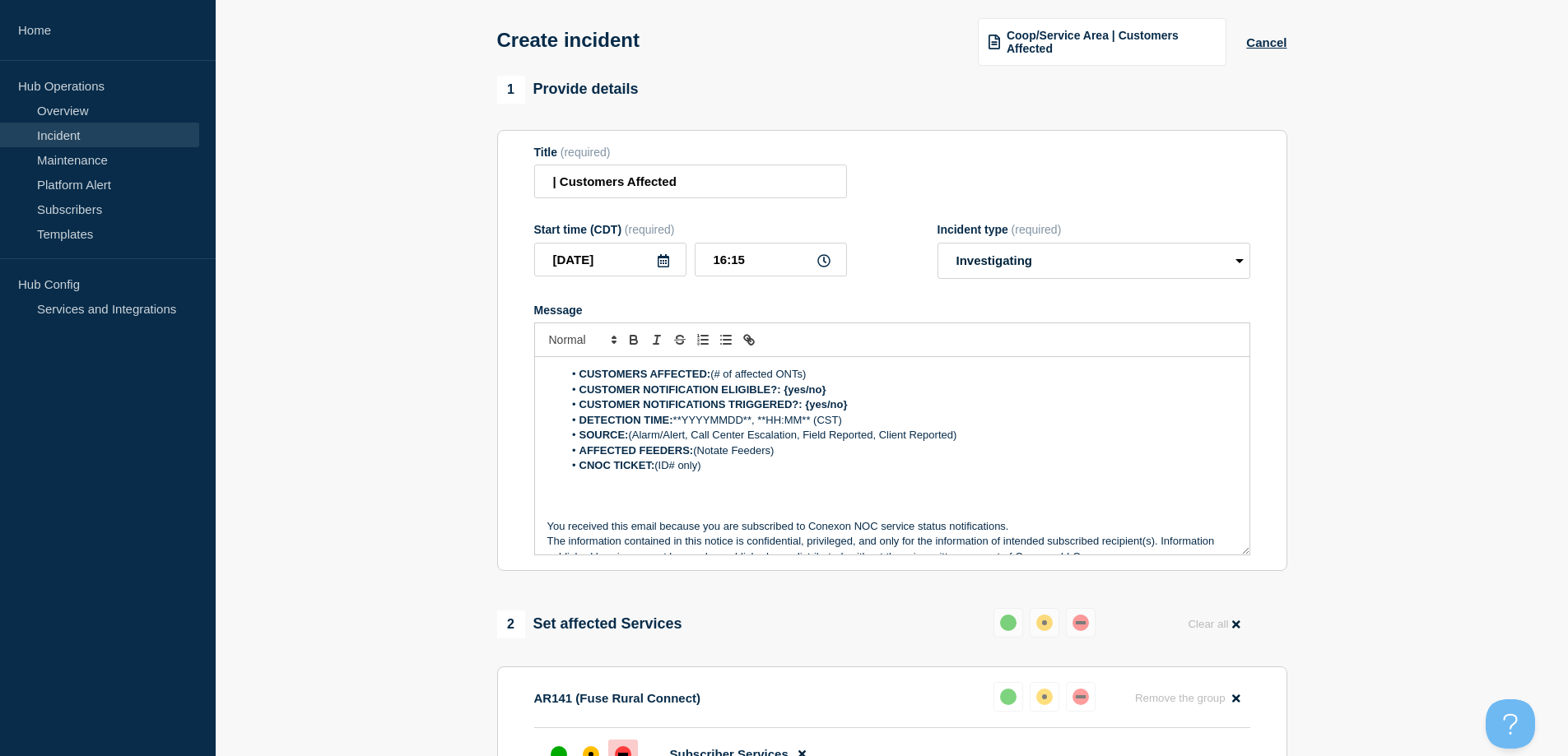
scroll to position [0, 0]
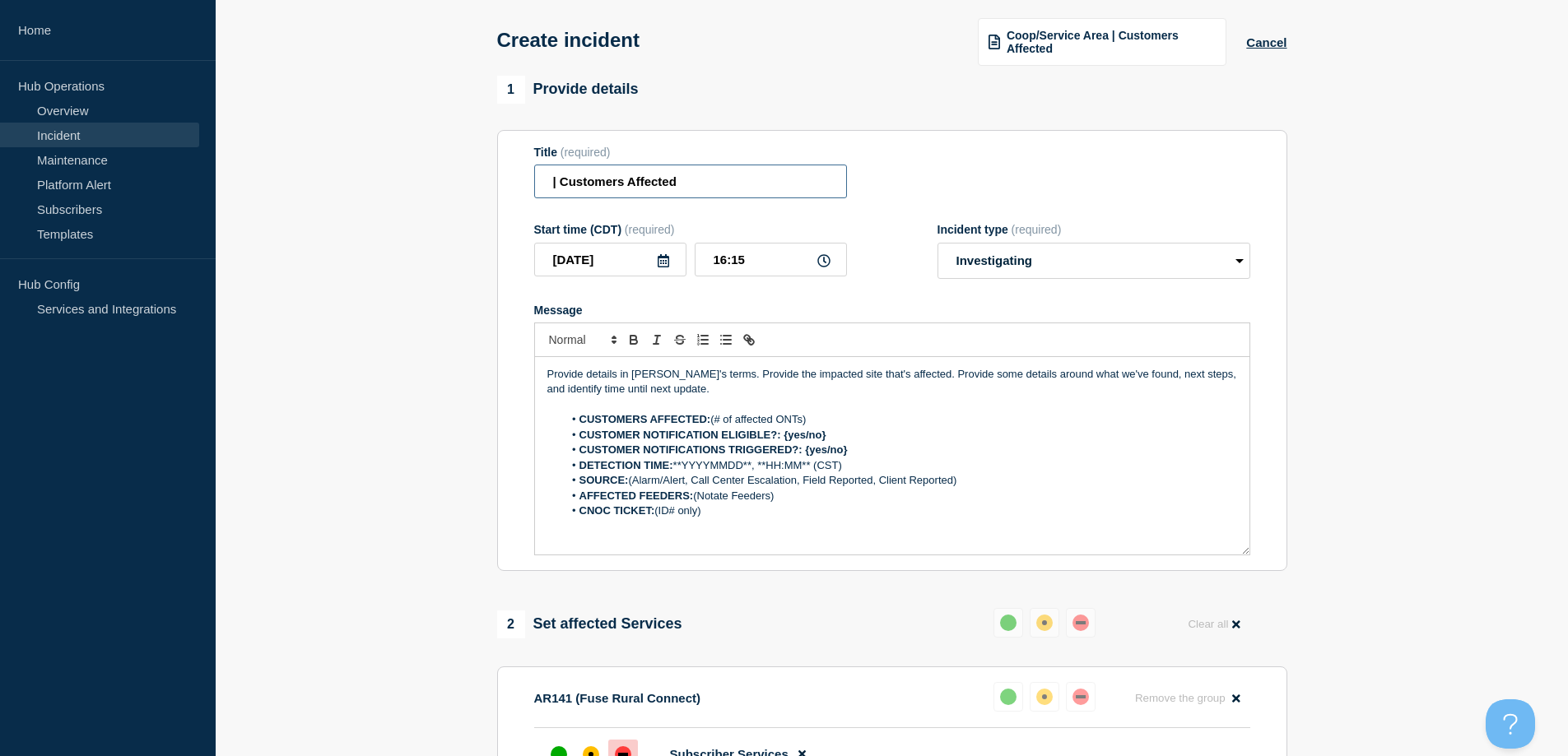
click at [540, 187] on input "| Customers Affected" at bounding box center [690, 182] width 313 height 34
type input "AR141 Fuse Rural | Customers Affected"
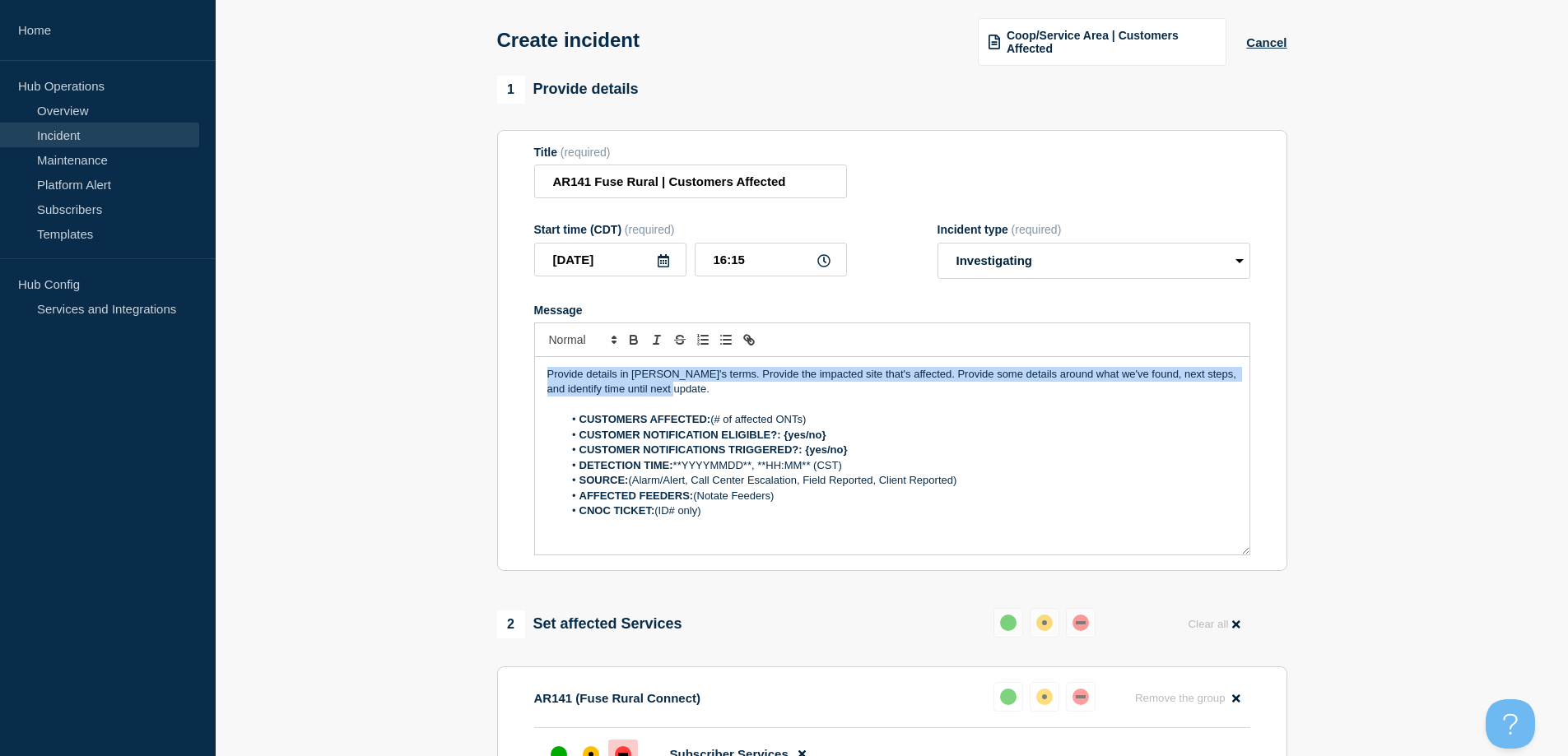
drag, startPoint x: 770, startPoint y: 388, endPoint x: 311, endPoint y: 330, distance: 462.6
click at [311, 330] on section "1 Provide details Title (required) AR141 Fuse Rural | Customers Affected Start …" at bounding box center [892, 616] width 1352 height 1082
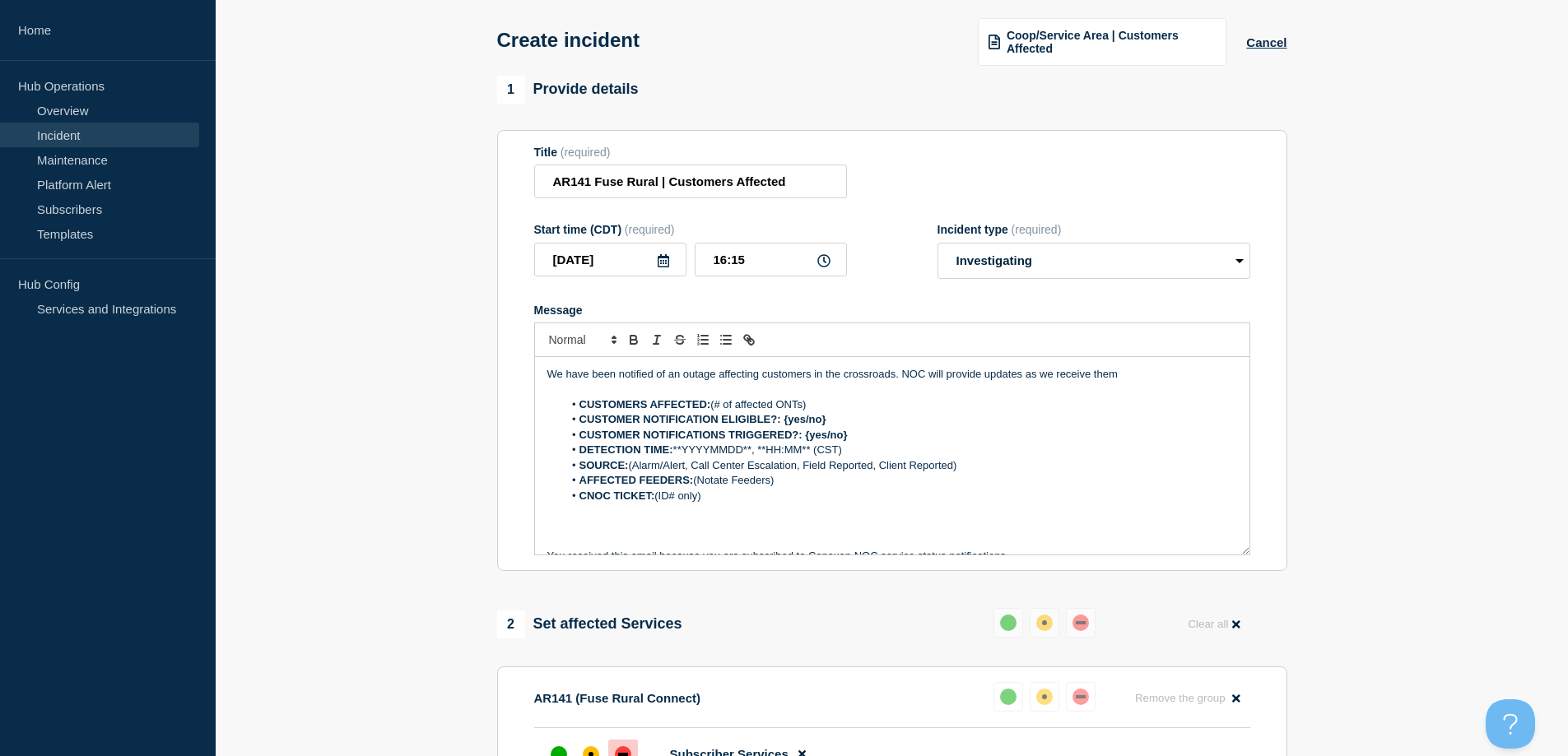
drag, startPoint x: 817, startPoint y: 408, endPoint x: 713, endPoint y: 410, distance: 104.0
click at [713, 410] on li "CUSTOMERS AFFECTED: (# of affected ONTs)" at bounding box center [900, 405] width 674 height 15
drag, startPoint x: 834, startPoint y: 422, endPoint x: 783, endPoint y: 422, distance: 51.0
click at [783, 422] on li "CUSTOMER NOTIFICATION ELIGIBLE?: {yes/no}" at bounding box center [900, 420] width 674 height 15
drag, startPoint x: 853, startPoint y: 442, endPoint x: 804, endPoint y: 439, distance: 49.1
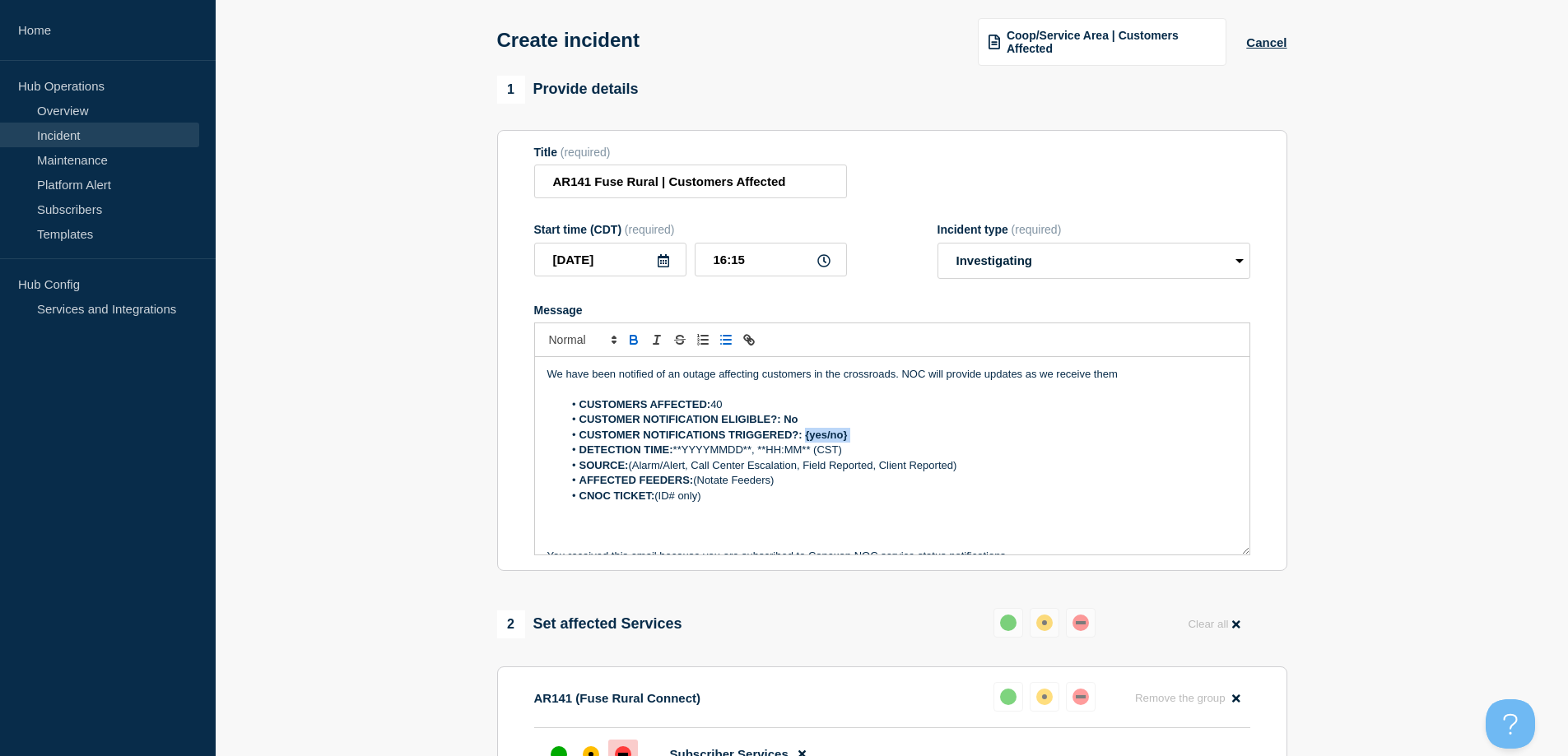
click at [804, 439] on li "CUSTOMER NOTIFICATIONS TRIGGERED?: {yes/no}" at bounding box center [900, 436] width 674 height 15
drag, startPoint x: 625, startPoint y: 263, endPoint x: 405, endPoint y: 265, distance: 220.0
click at [430, 263] on section "1 Provide details Title (required) AR141 Fuse Rural | Customers Affected Start …" at bounding box center [892, 616] width 1352 height 1082
drag, startPoint x: 674, startPoint y: 452, endPoint x: 756, endPoint y: 457, distance: 82.2
click at [756, 457] on li "DETECTION TIME: **YYYYMMDD**, **HH:MM** (CST)" at bounding box center [900, 450] width 674 height 15
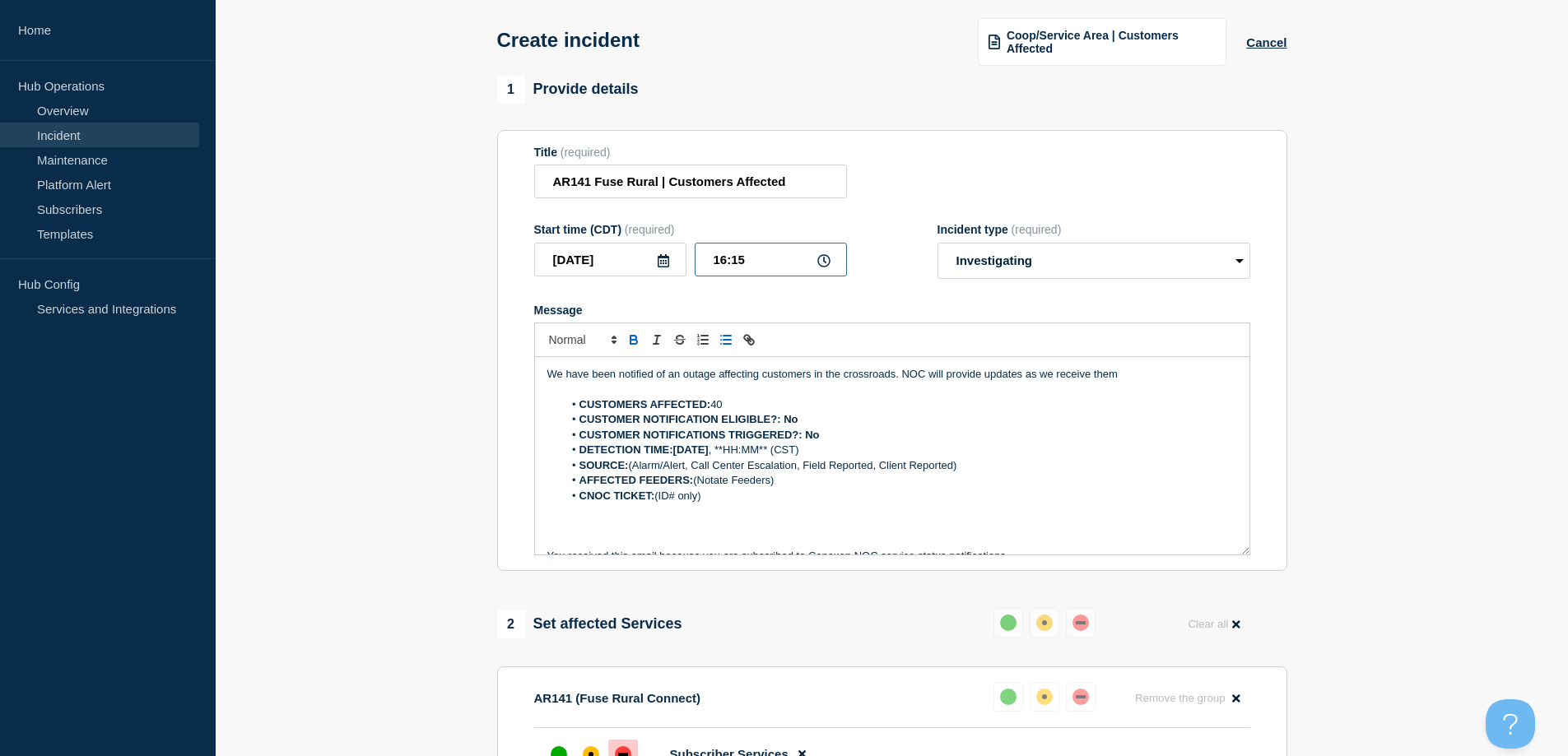
drag, startPoint x: 669, startPoint y: 277, endPoint x: 671, endPoint y: 328, distance: 51.0
click at [641, 283] on form "Title (required) AR141 Fuse Rural | Customers Affected Start time (CDT) (requir…" at bounding box center [892, 351] width 717 height 410
drag, startPoint x: 734, startPoint y: 452, endPoint x: 788, endPoint y: 457, distance: 54.2
click at [788, 457] on li "DETECTION TIME:[DATE] , **HH:MM** (CST)" at bounding box center [900, 450] width 674 height 15
drag, startPoint x: 900, startPoint y: 468, endPoint x: 632, endPoint y: 466, distance: 268.0
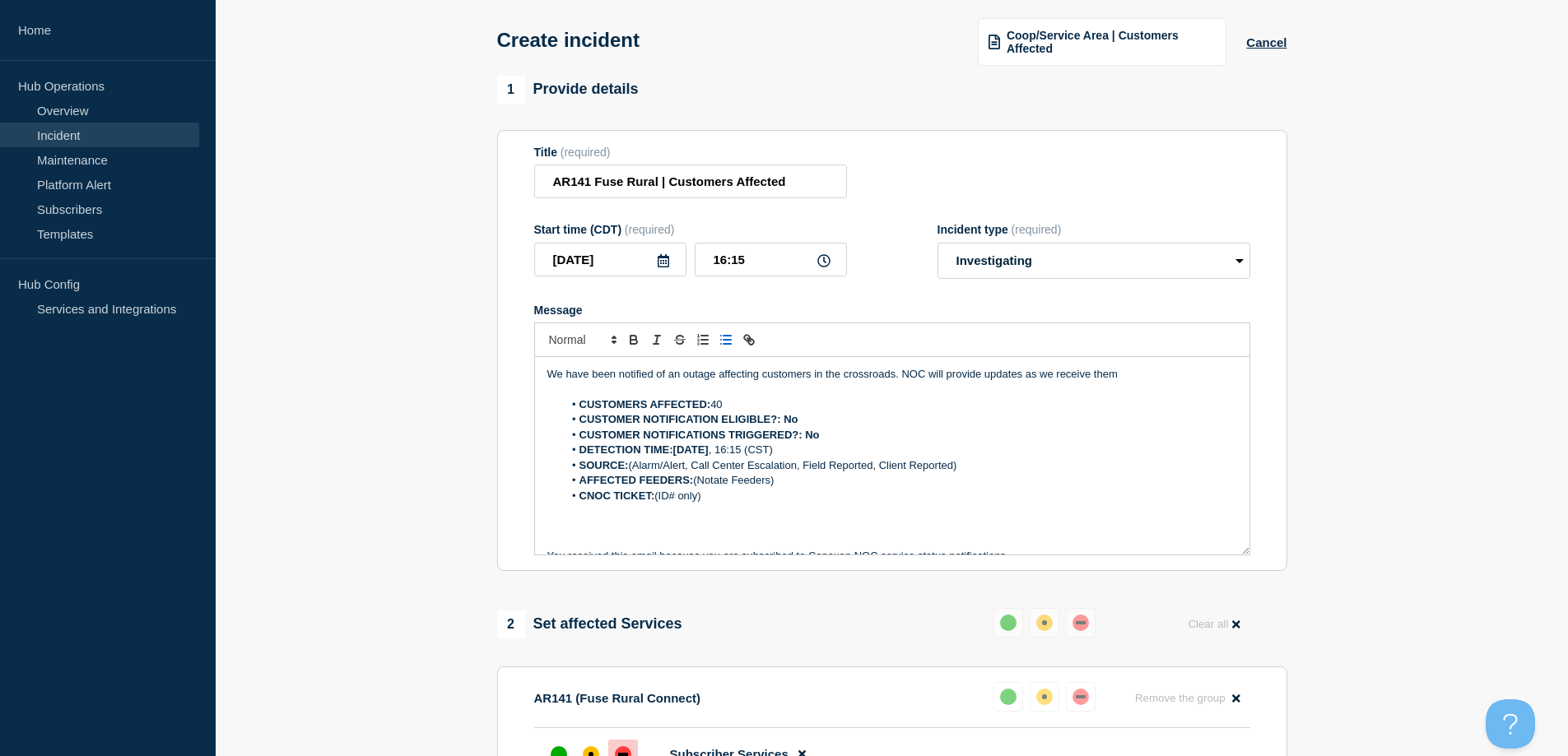
click at [632, 466] on li "SOURCE: (Alarm/Alert, Call Center Escalation, Field Reported, Client Reported)" at bounding box center [900, 466] width 674 height 15
drag, startPoint x: 788, startPoint y: 481, endPoint x: 697, endPoint y: 481, distance: 91.0
click at [697, 481] on li "AFFECTED FEEDERS: (Notate Feeders)" at bounding box center [900, 481] width 674 height 15
drag, startPoint x: 711, startPoint y: 499, endPoint x: 709, endPoint y: 544, distance: 45.0
click at [657, 496] on li "CNOC TICKET: (ID# only)" at bounding box center [900, 496] width 674 height 15
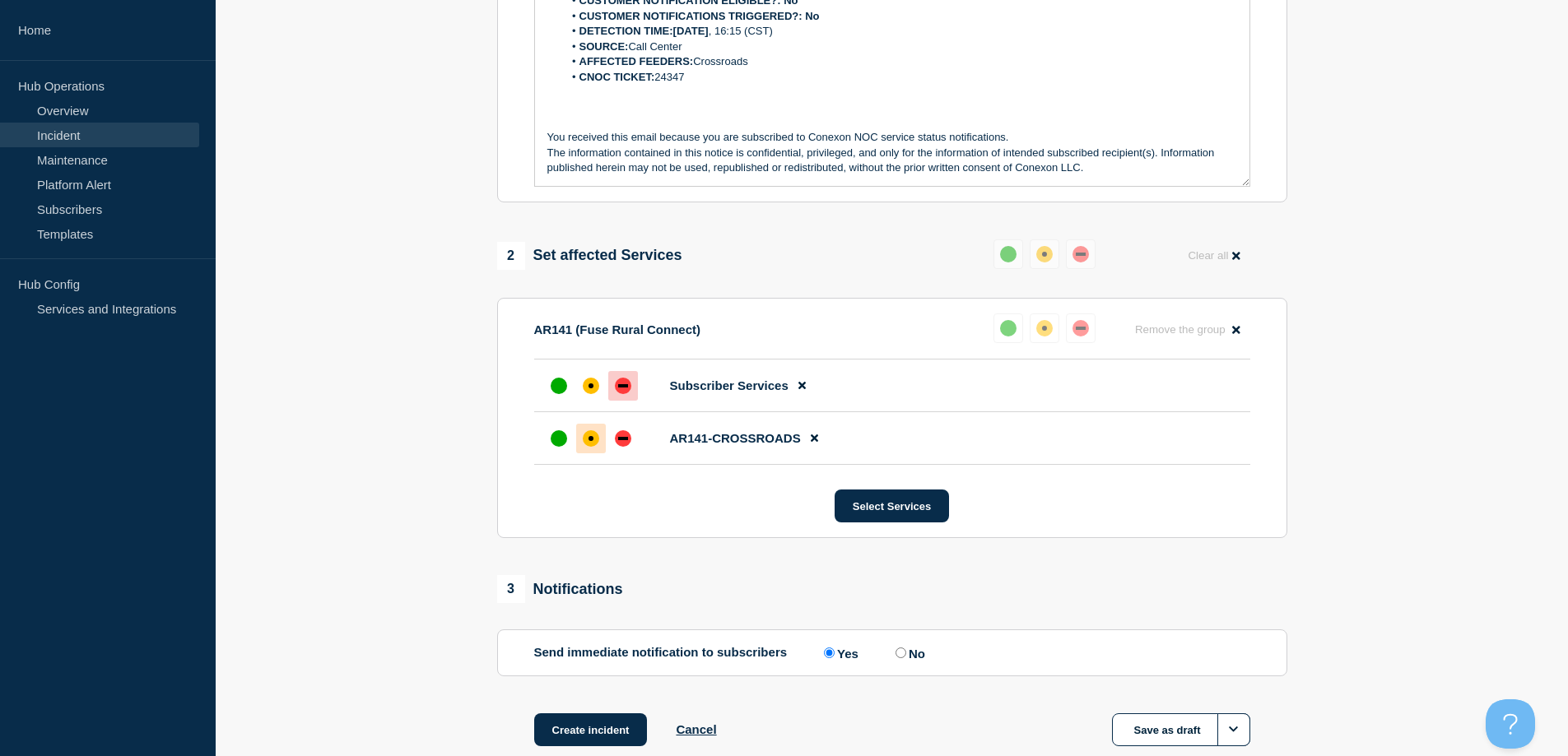
scroll to position [479, 0]
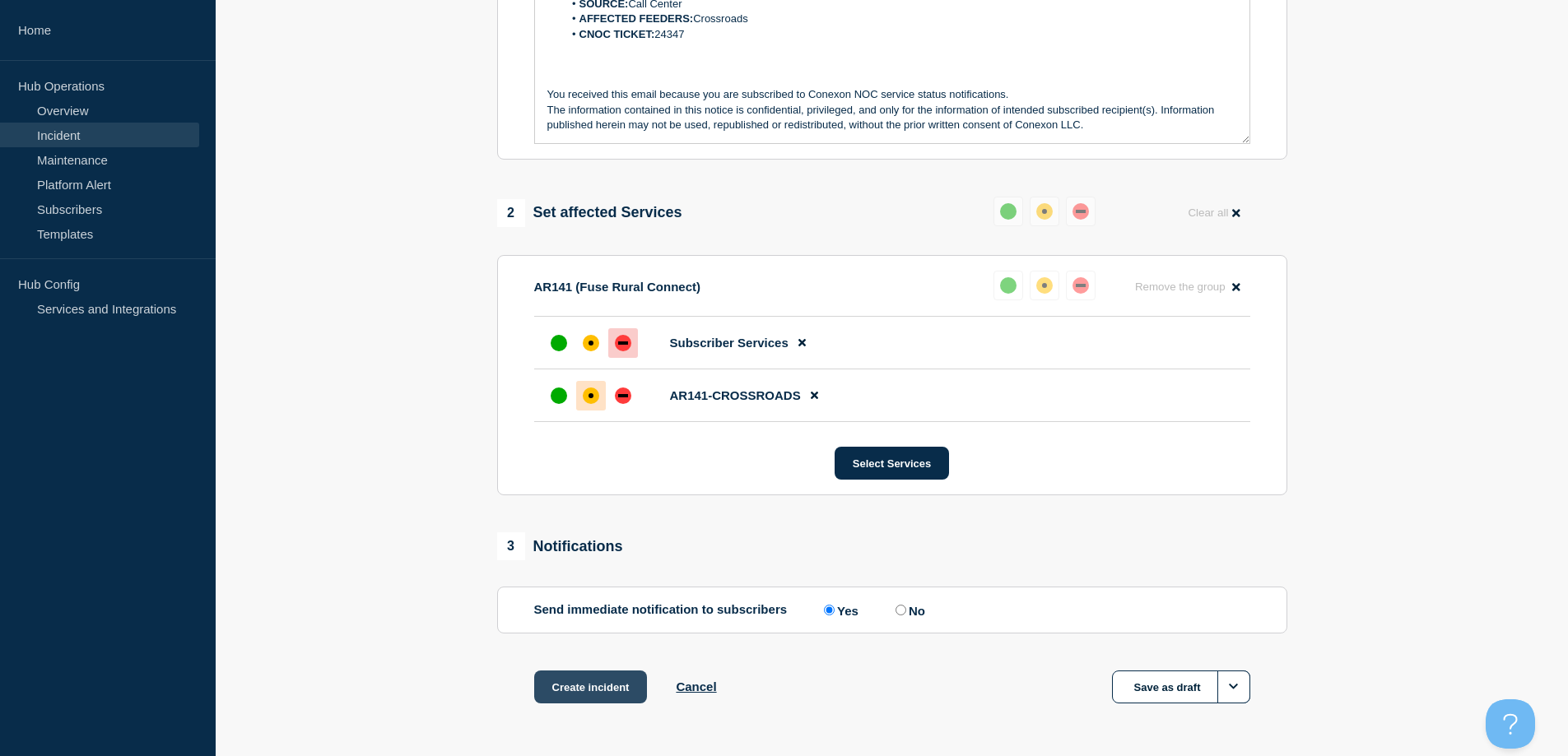
click at [570, 685] on button "Create incident" at bounding box center [590, 686] width 114 height 33
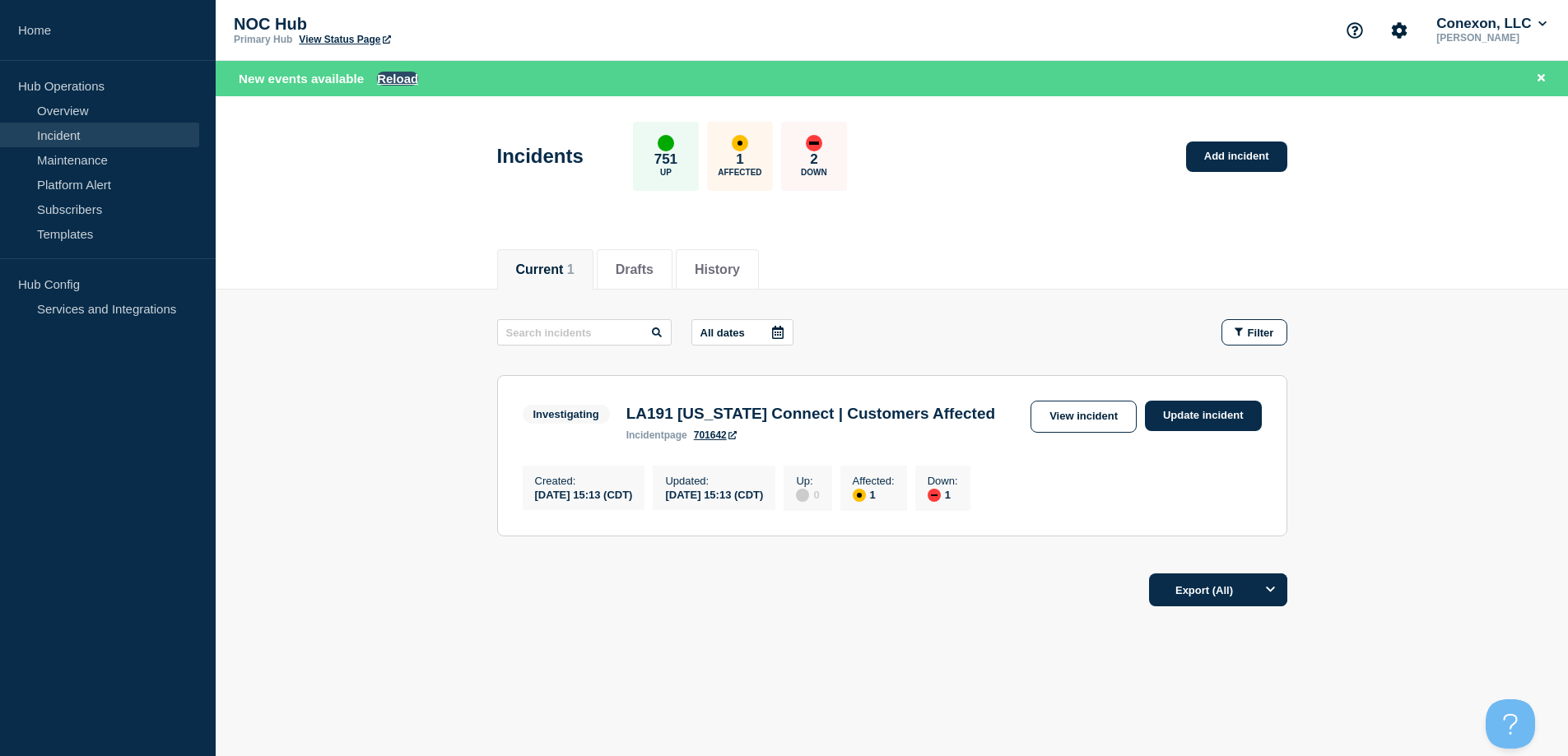
click at [396, 75] on button "Reload" at bounding box center [397, 78] width 41 height 14
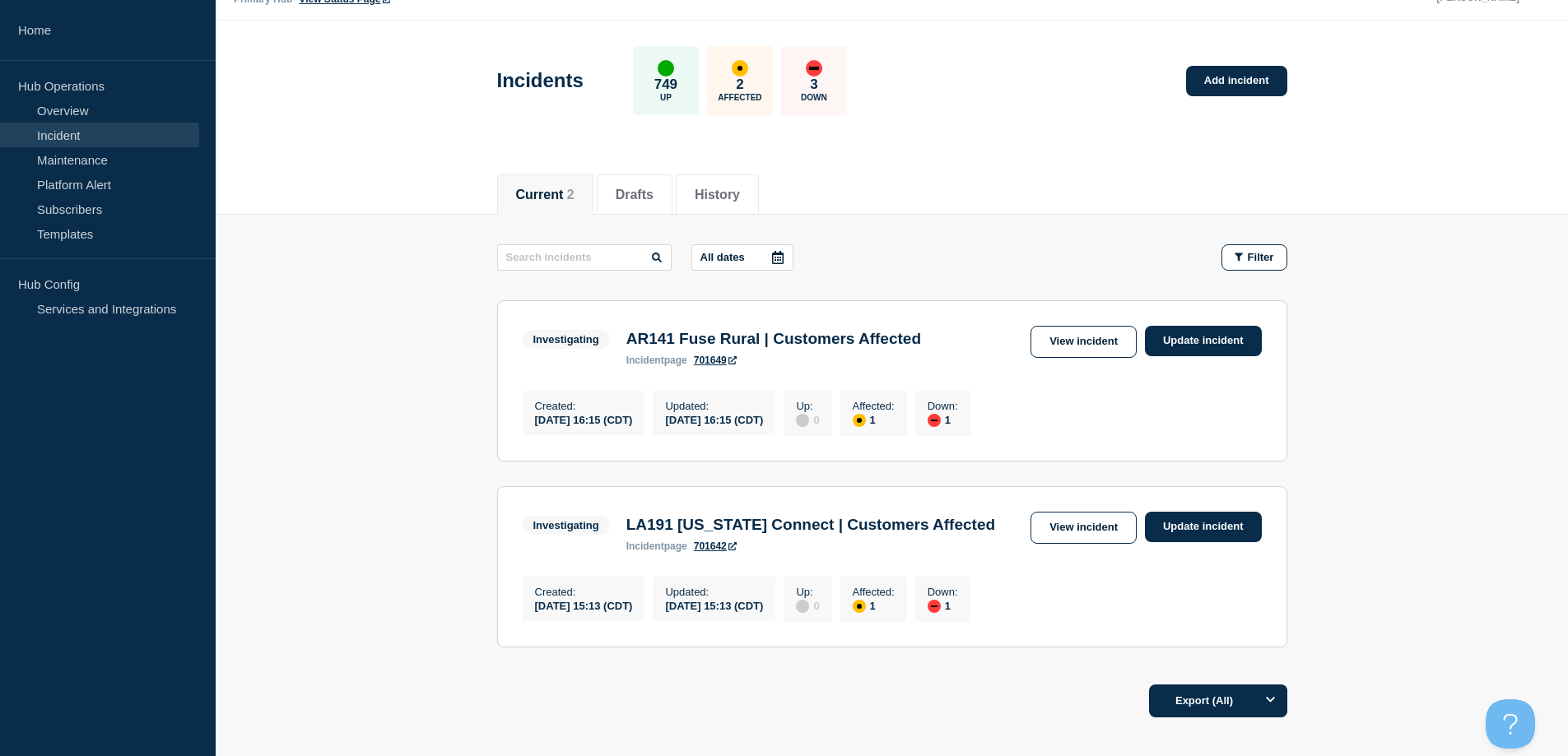
scroll to position [185, 0]
